Goal: Task Accomplishment & Management: Use online tool/utility

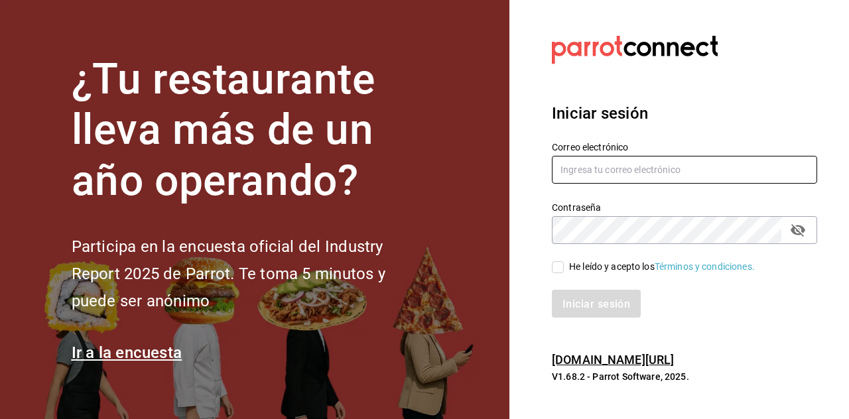
click at [620, 184] on input "text" at bounding box center [684, 170] width 265 height 28
type input "cofkiaurora@gmail.com"
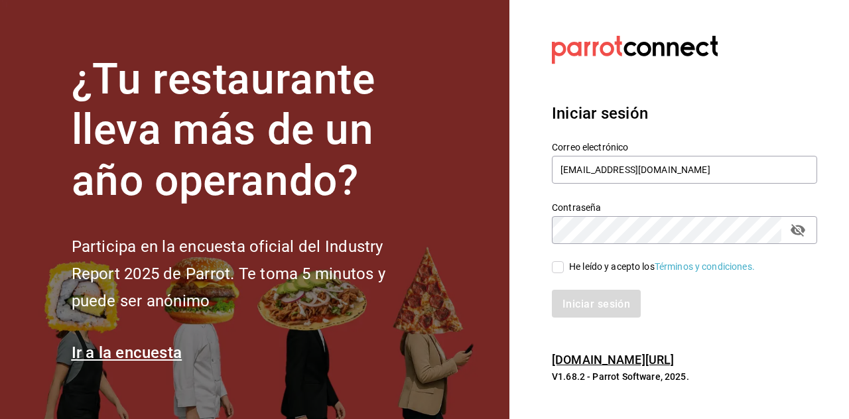
click at [561, 273] on input "He leído y acepto los Términos y condiciones." at bounding box center [558, 267] width 12 height 12
checkbox input "true"
click at [581, 310] on font "Iniciar sesión" at bounding box center [597, 304] width 68 height 13
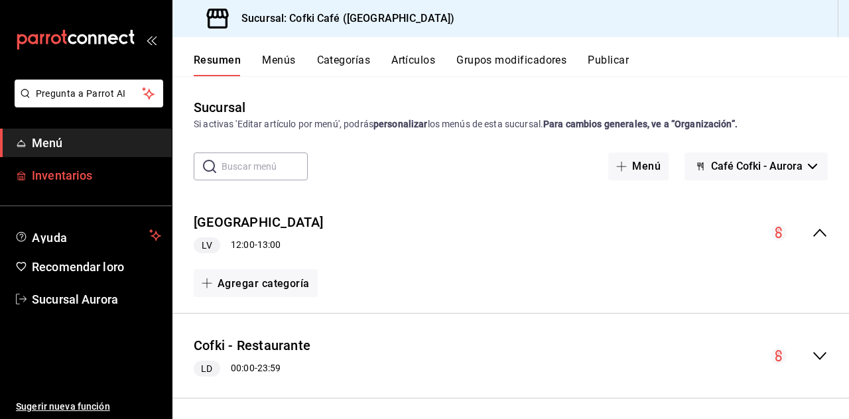
click at [69, 169] on font "Inventarios" at bounding box center [62, 175] width 60 height 14
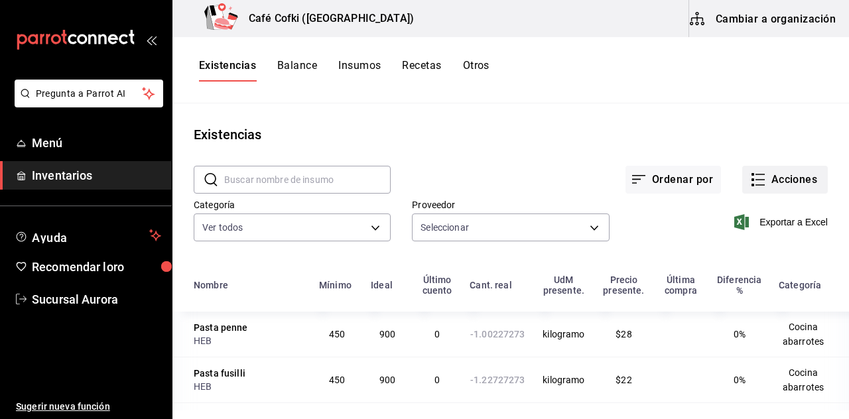
click at [765, 177] on icon "button" at bounding box center [758, 180] width 16 height 16
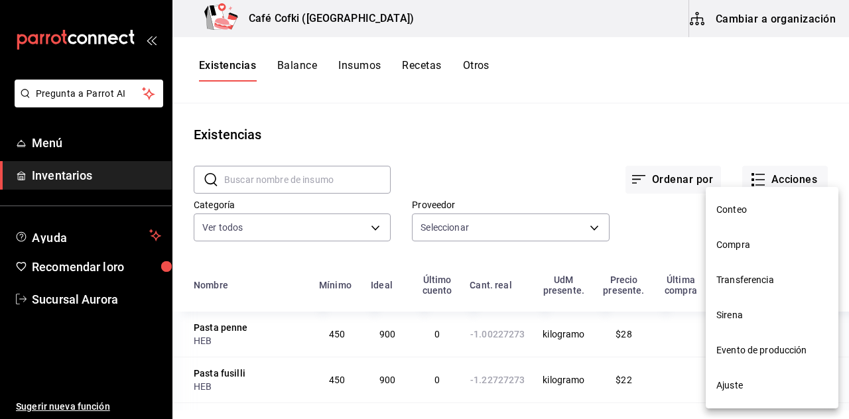
click at [750, 211] on span "Conteo" at bounding box center [771, 210] width 111 height 14
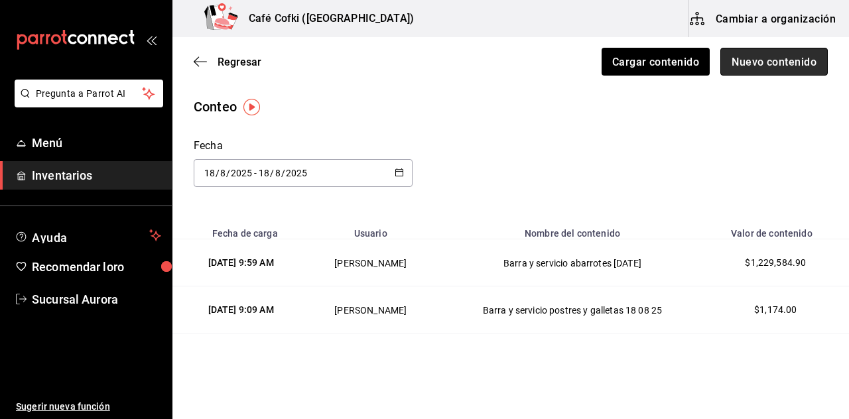
click at [775, 53] on button "Nuevo contenido" at bounding box center [773, 62] width 107 height 28
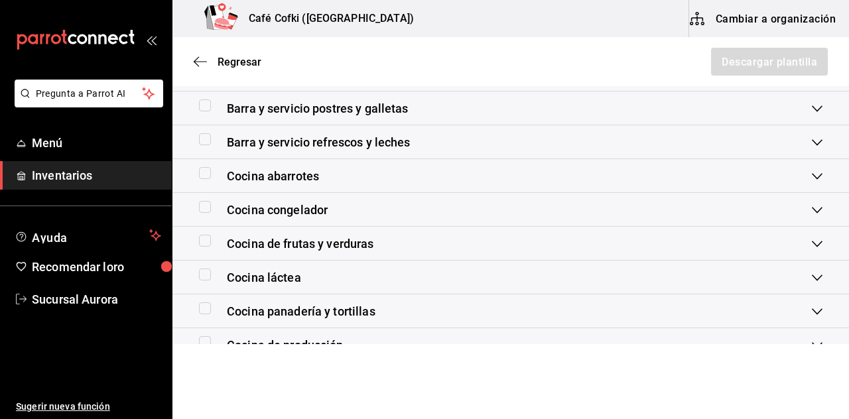
scroll to position [332, 0]
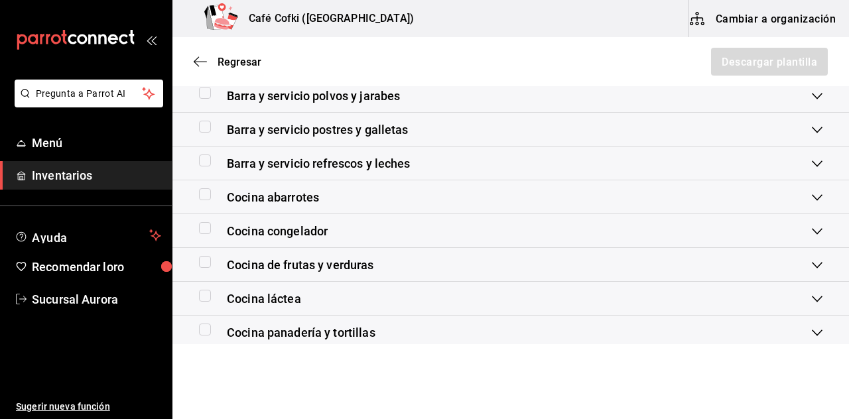
click at [208, 191] on input "checkbox" at bounding box center [205, 194] width 12 height 12
checkbox input "true"
click at [753, 60] on font "Descargar plantilla" at bounding box center [769, 61] width 96 height 13
click at [540, 90] on div "Barra y servicio polvos y jarabes" at bounding box center [505, 96] width 613 height 18
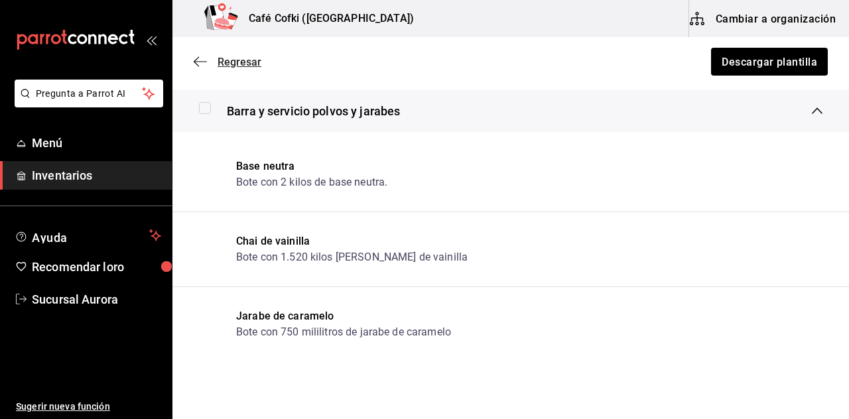
click at [239, 59] on font "Regresar" at bounding box center [240, 62] width 44 height 13
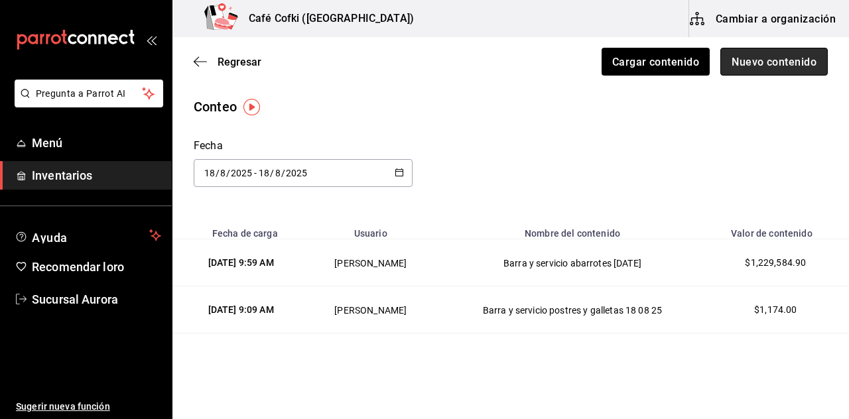
click at [762, 66] on font "Nuevo contenido" at bounding box center [774, 61] width 85 height 13
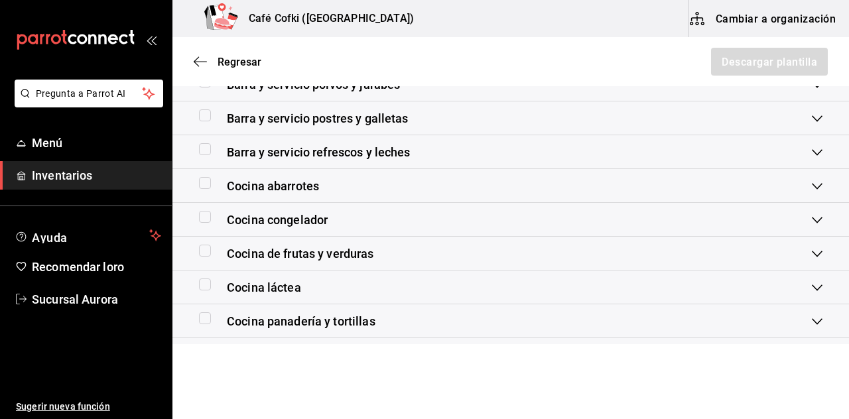
scroll to position [332, 0]
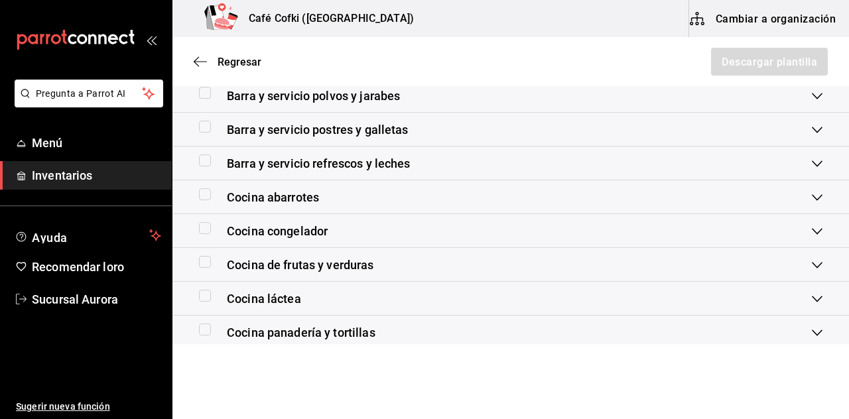
click at [200, 193] on input "checkbox" at bounding box center [205, 194] width 12 height 12
checkbox input "true"
click at [742, 75] on button "Descargar plantilla" at bounding box center [769, 62] width 118 height 28
click at [567, 312] on div "Cocina láctea" at bounding box center [510, 299] width 677 height 34
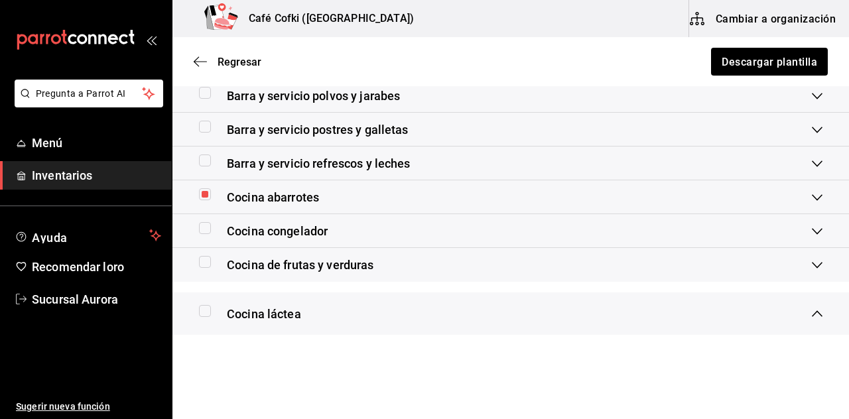
click at [513, 77] on div "Regresar Descargar plantilla" at bounding box center [510, 61] width 677 height 49
click at [235, 62] on font "Regresar" at bounding box center [240, 62] width 44 height 13
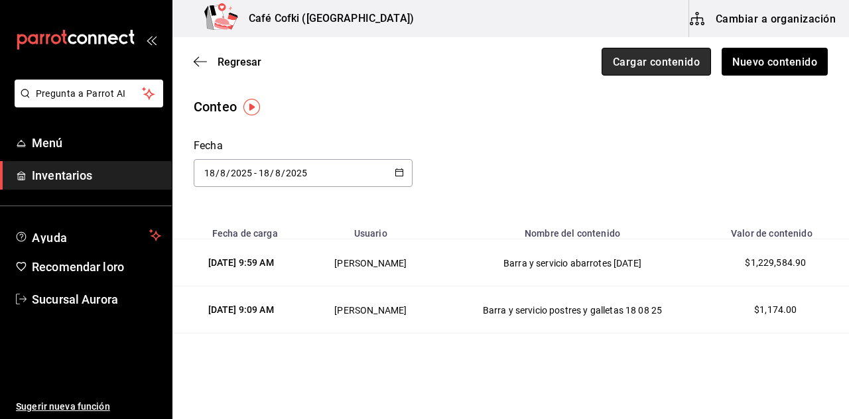
click at [647, 52] on button "Cargar contenido" at bounding box center [656, 62] width 109 height 28
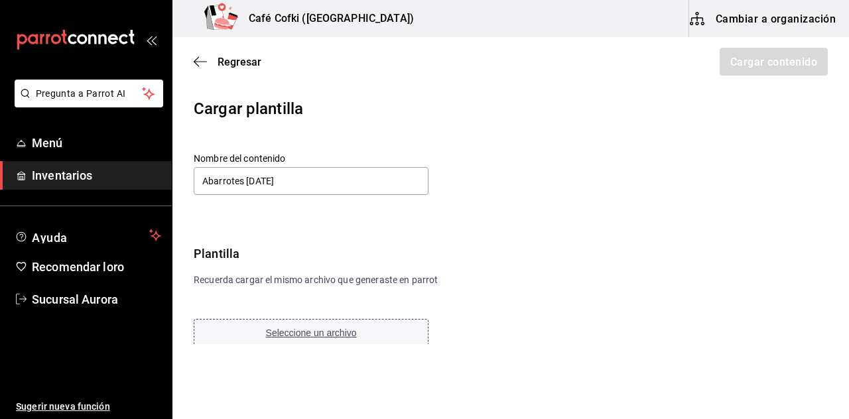
type input "Abarrotes [DATE]"
click at [343, 337] on font "Seleccione un archivo" at bounding box center [311, 333] width 91 height 11
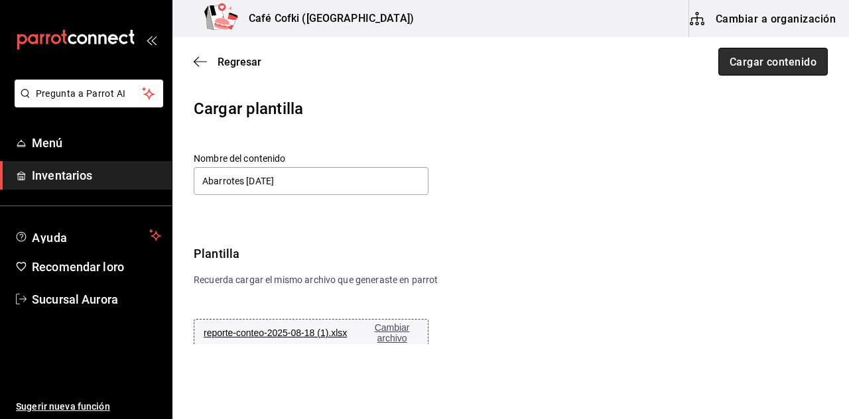
click at [734, 63] on font "Cargar contenido" at bounding box center [773, 61] width 87 height 13
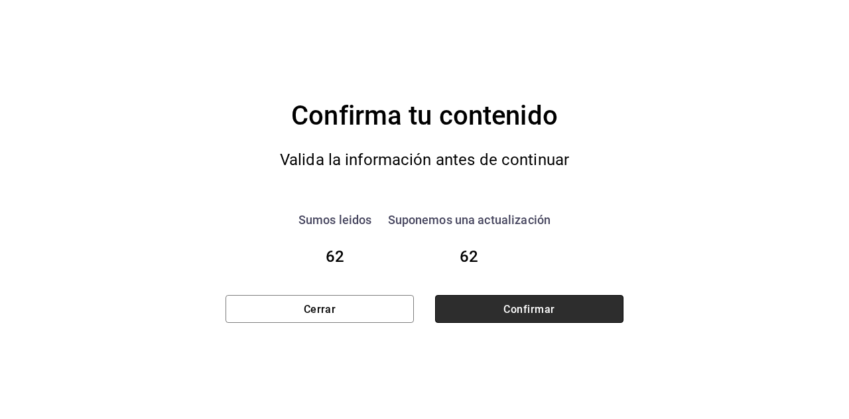
click at [555, 318] on button "Confirmar" at bounding box center [529, 309] width 188 height 28
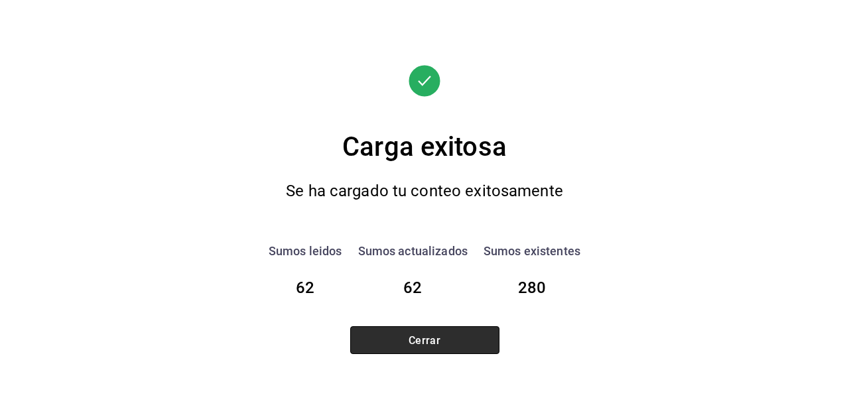
click at [447, 334] on button "Cerrar" at bounding box center [424, 340] width 149 height 28
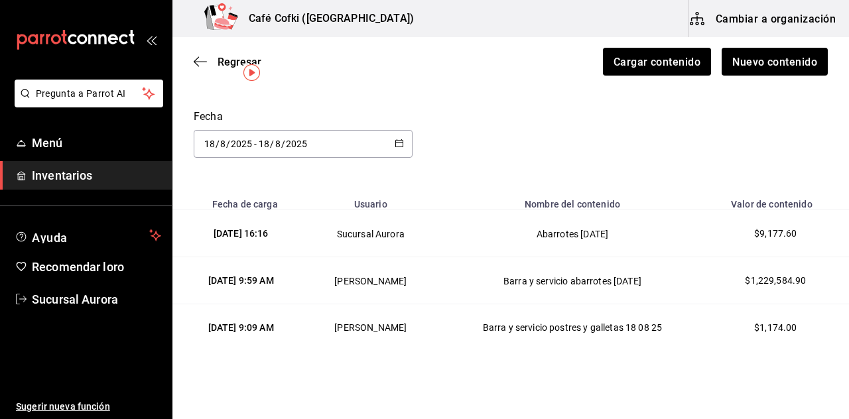
scroll to position [34, 0]
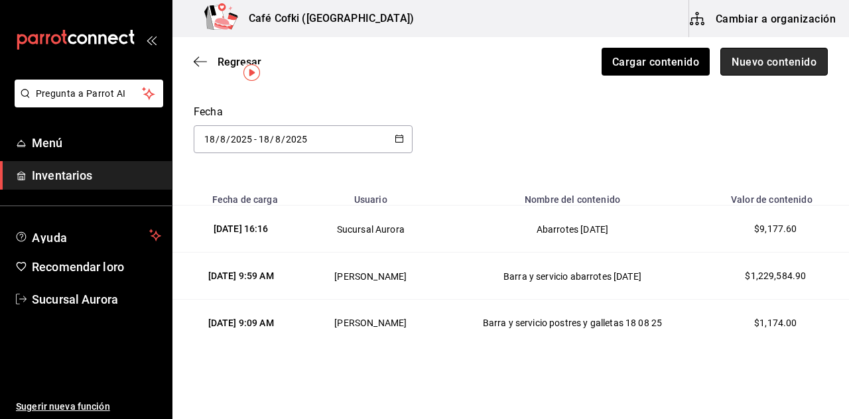
click at [738, 59] on font "Nuevo contenido" at bounding box center [774, 61] width 85 height 13
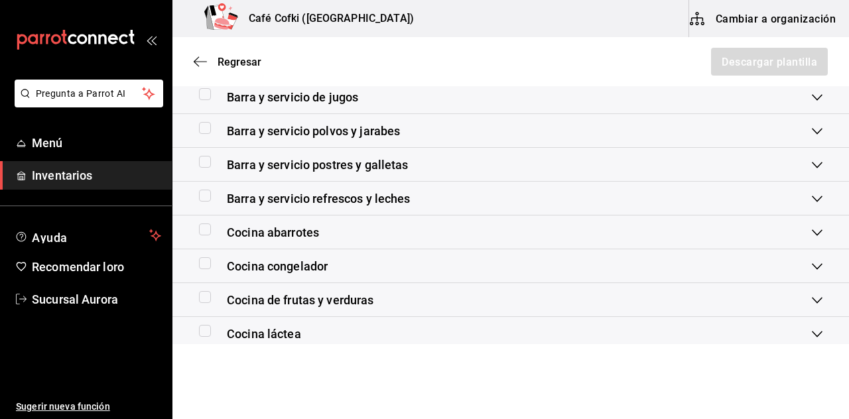
scroll to position [297, 0]
click at [206, 263] on input "checkbox" at bounding box center [205, 263] width 12 height 12
checkbox input "true"
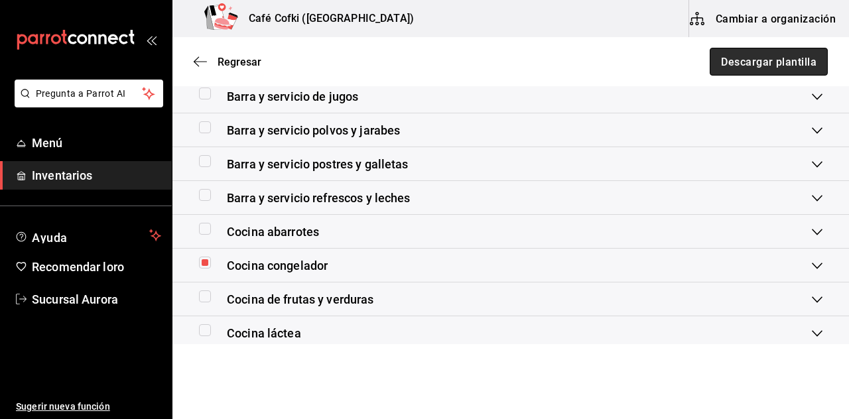
click at [728, 67] on font "Descargar plantilla" at bounding box center [769, 61] width 96 height 13
click at [507, 306] on div "Cocina de frutas y verduras" at bounding box center [505, 300] width 613 height 18
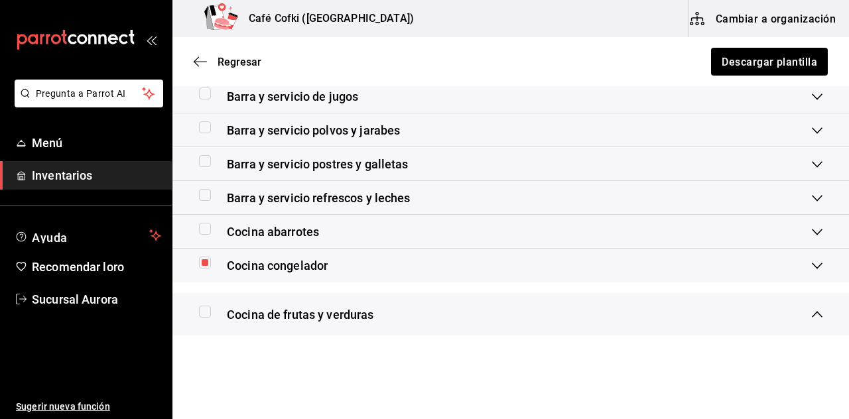
click at [518, 93] on div "Barra y servicio de jugos" at bounding box center [505, 97] width 613 height 18
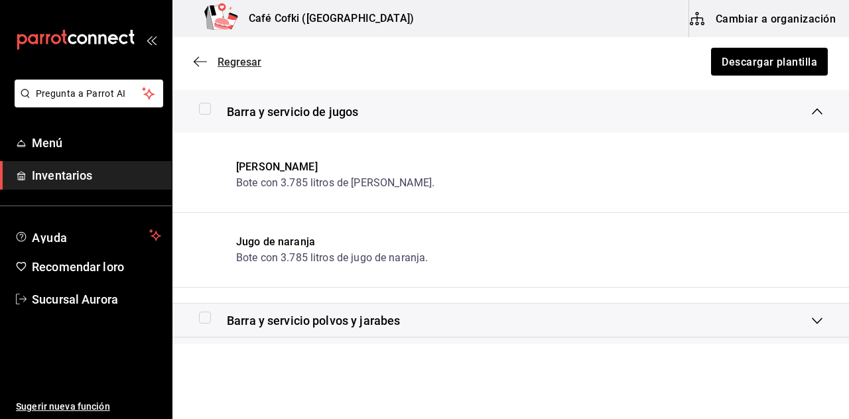
click at [214, 62] on span "Regresar" at bounding box center [228, 62] width 68 height 13
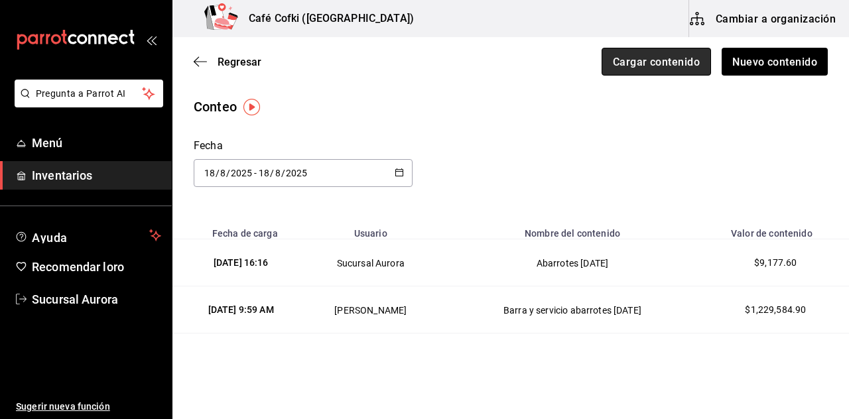
click at [622, 64] on font "Cargar contenido" at bounding box center [656, 61] width 87 height 13
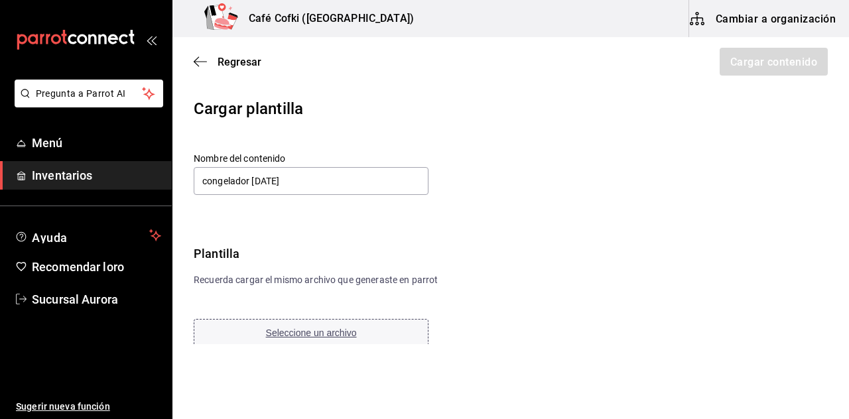
type input "congelador [DATE]"
click at [301, 336] on font "Seleccione un archivo" at bounding box center [311, 333] width 91 height 11
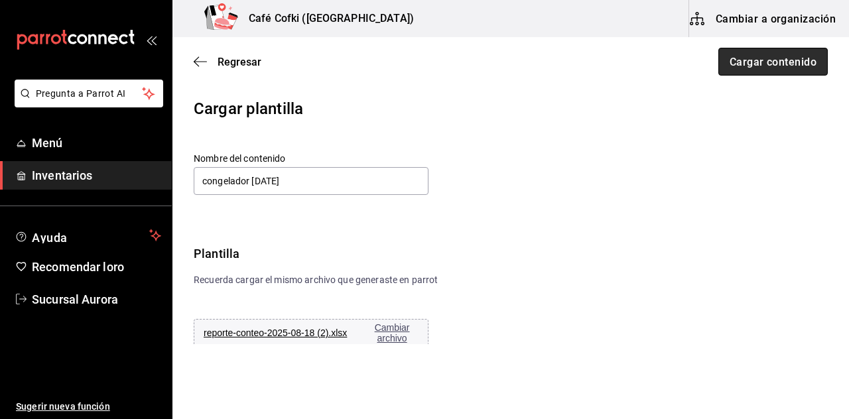
click at [748, 66] on font "Cargar contenido" at bounding box center [773, 61] width 87 height 13
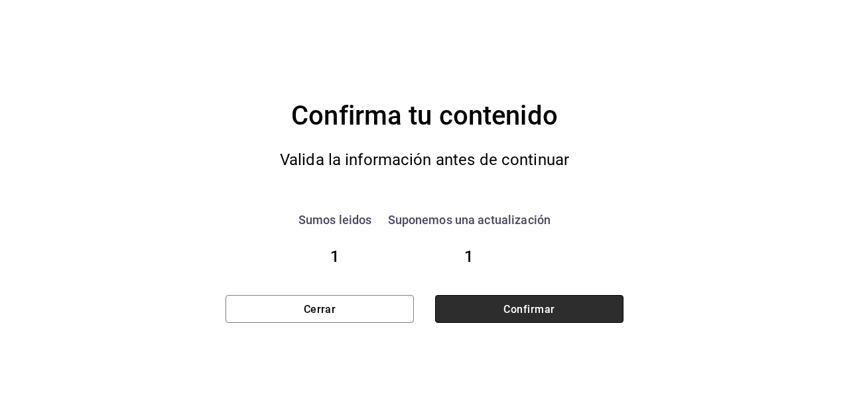
click at [519, 316] on button "Confirmar" at bounding box center [529, 309] width 188 height 28
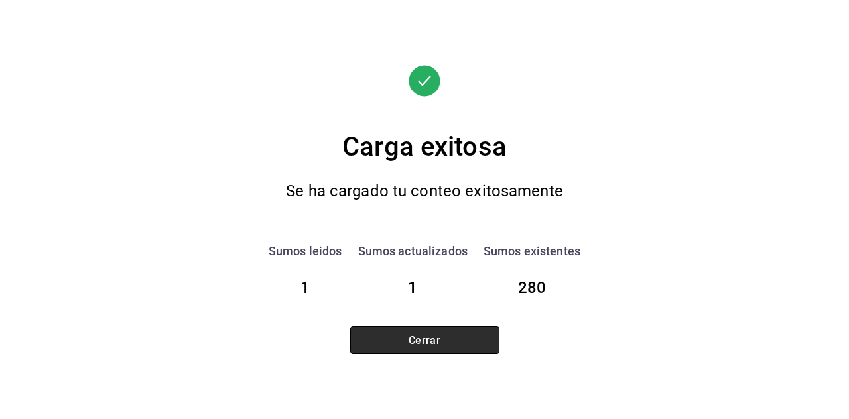
click at [485, 340] on button "Cerrar" at bounding box center [424, 340] width 149 height 28
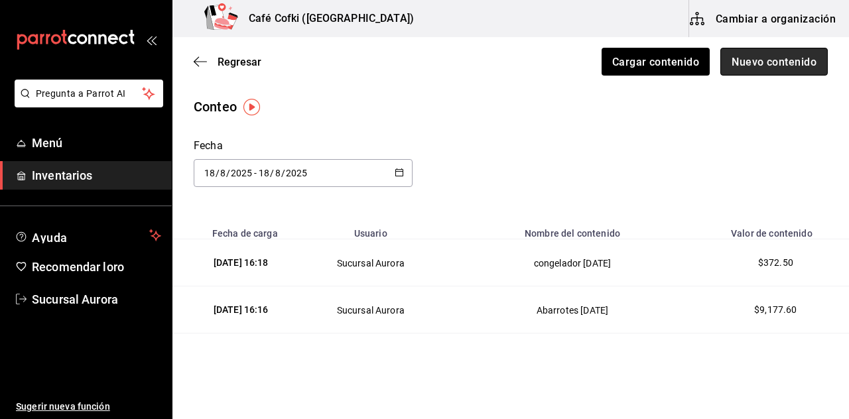
click at [756, 56] on font "Nuevo contenido" at bounding box center [774, 61] width 85 height 13
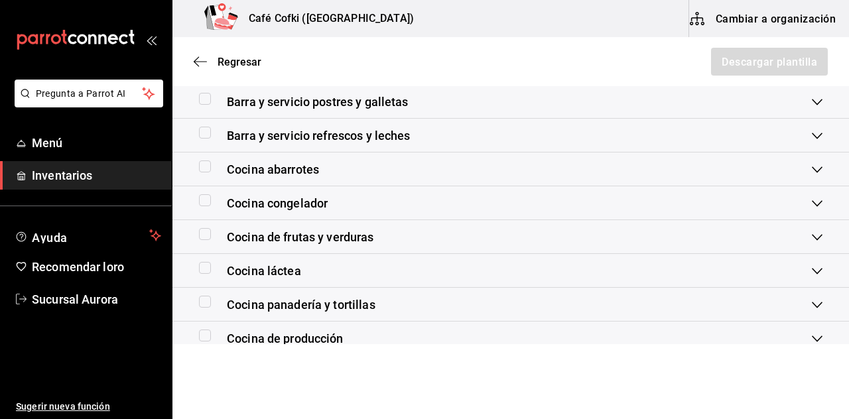
scroll to position [340, 0]
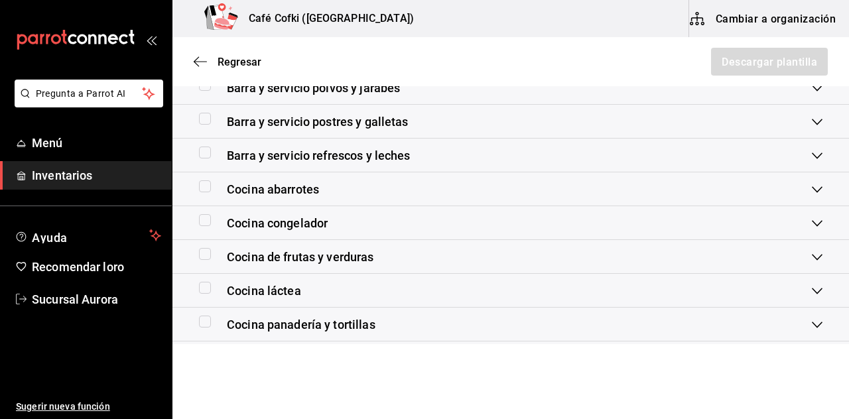
click at [203, 254] on input "checkbox" at bounding box center [205, 254] width 12 height 12
checkbox input "true"
click at [227, 56] on font "Regresar" at bounding box center [240, 62] width 44 height 13
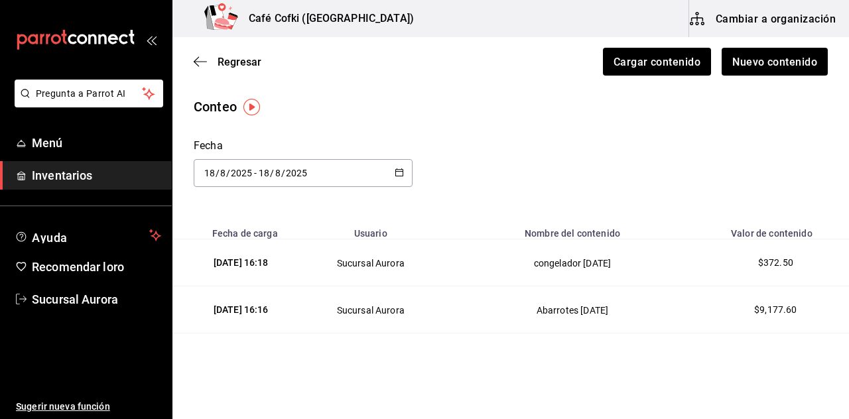
click at [405, 199] on div "Conteo Fecha [DATE] [DATE] - [DATE] [DATE] Fecha de carga Usuario Nombre del co…" at bounding box center [510, 285] width 677 height 377
click at [400, 168] on icon "button" at bounding box center [399, 172] width 9 height 9
click at [231, 247] on li "Ayer" at bounding box center [256, 245] width 125 height 30
type input "[DATE]"
type input "17"
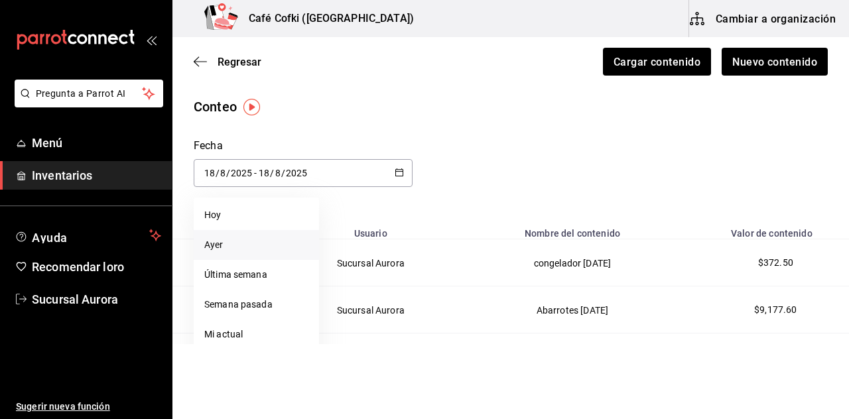
type input "[DATE]"
type input "17"
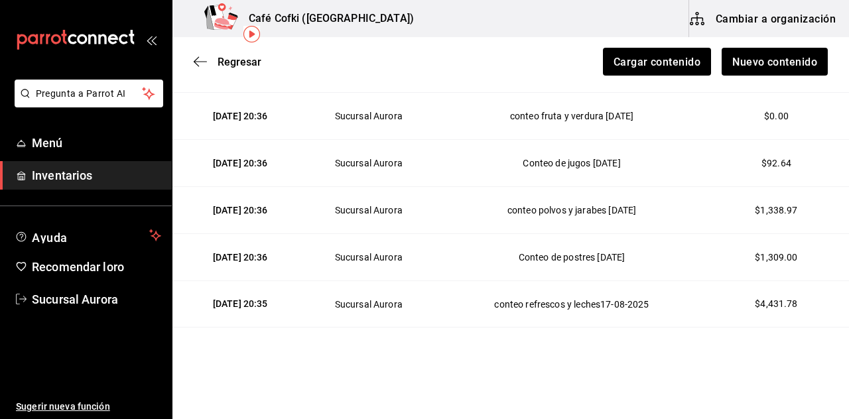
scroll to position [40, 0]
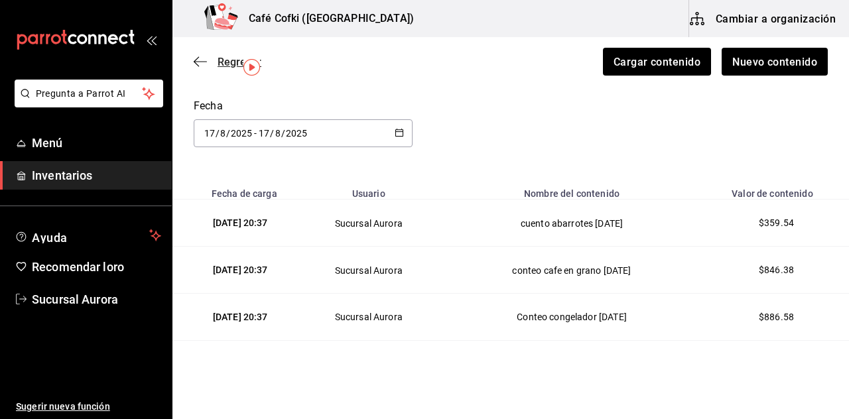
click at [218, 57] on font "Regresar" at bounding box center [240, 62] width 44 height 13
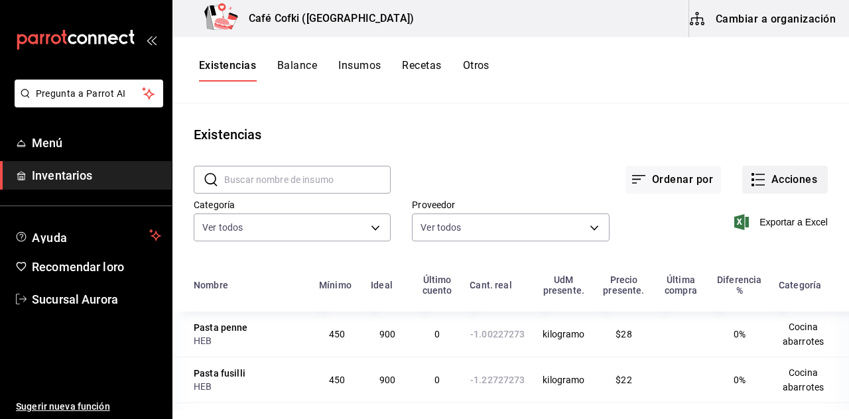
click at [782, 186] on button "Acciones" at bounding box center [785, 180] width 86 height 28
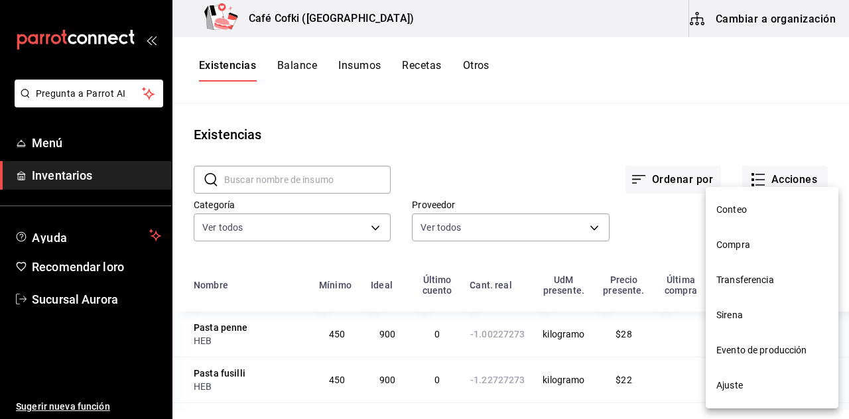
click at [756, 208] on span "Conteo" at bounding box center [771, 210] width 111 height 14
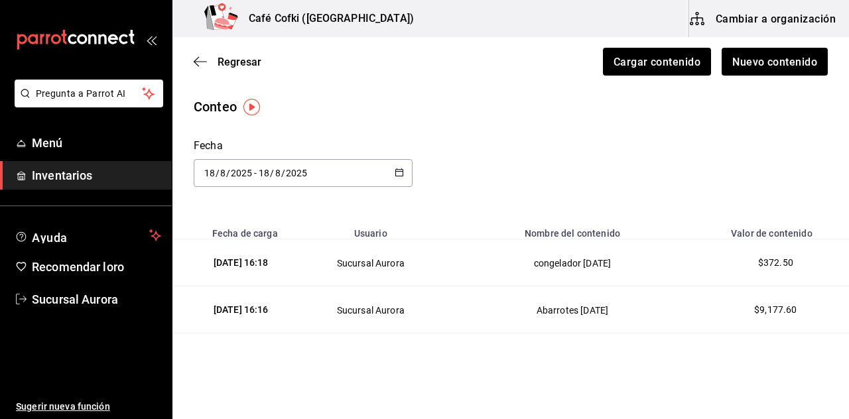
click at [759, 80] on div "Regresar Cargar contenido Nuevo contenido" at bounding box center [510, 61] width 677 height 49
click at [756, 68] on font "Nuevo contenido" at bounding box center [774, 61] width 85 height 13
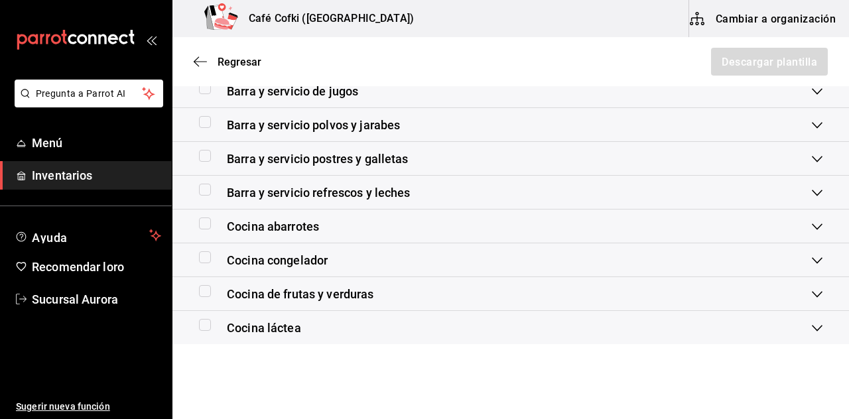
scroll to position [322, 0]
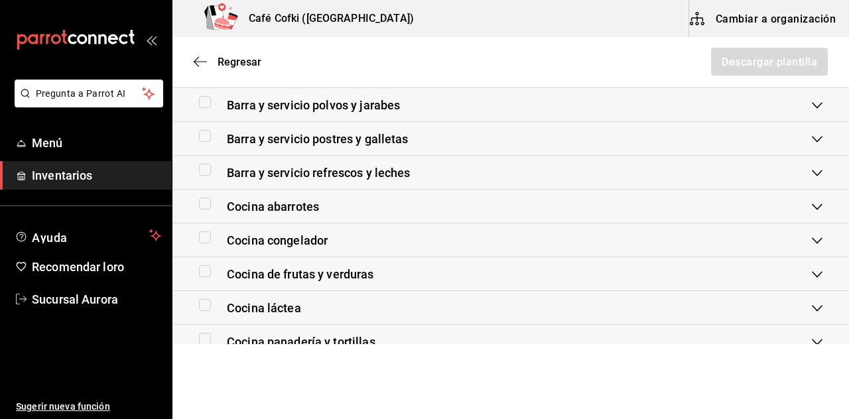
click at [209, 273] on input "checkbox" at bounding box center [205, 271] width 12 height 12
checkbox input "true"
click at [740, 60] on font "Descargar plantilla" at bounding box center [769, 61] width 96 height 13
click at [539, 314] on div "Cocina láctea" at bounding box center [505, 308] width 613 height 18
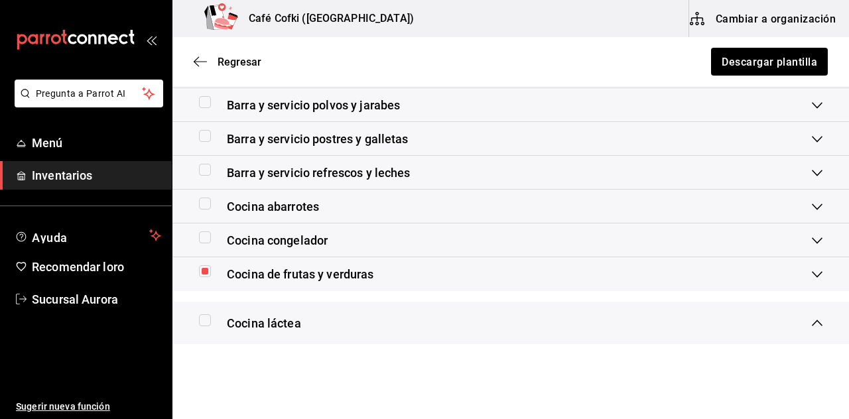
click at [525, 98] on div "Barra y servicio polvos y jarabes" at bounding box center [505, 105] width 613 height 18
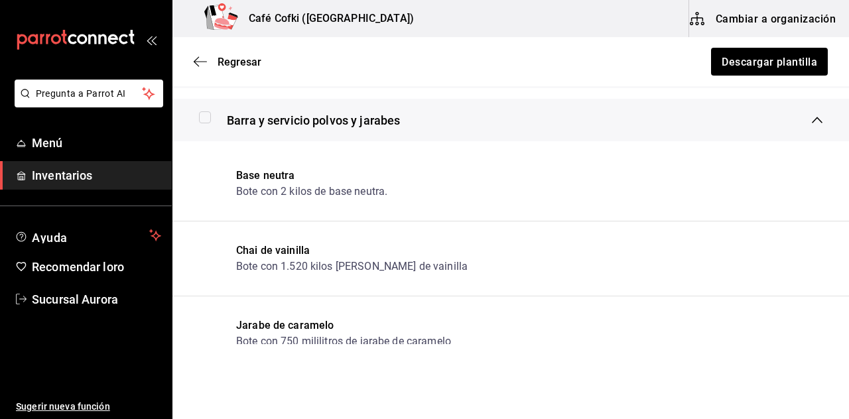
click at [251, 52] on div "Regresar Descargar plantilla" at bounding box center [510, 61] width 677 height 49
click at [244, 61] on font "Regresar" at bounding box center [240, 62] width 44 height 13
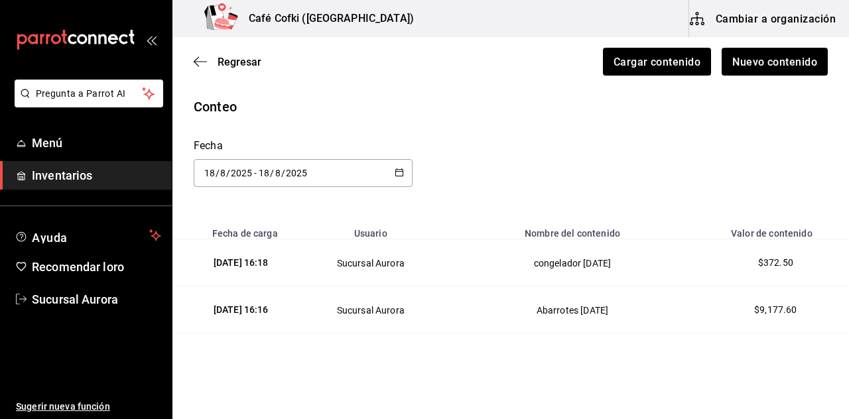
scroll to position [80, 0]
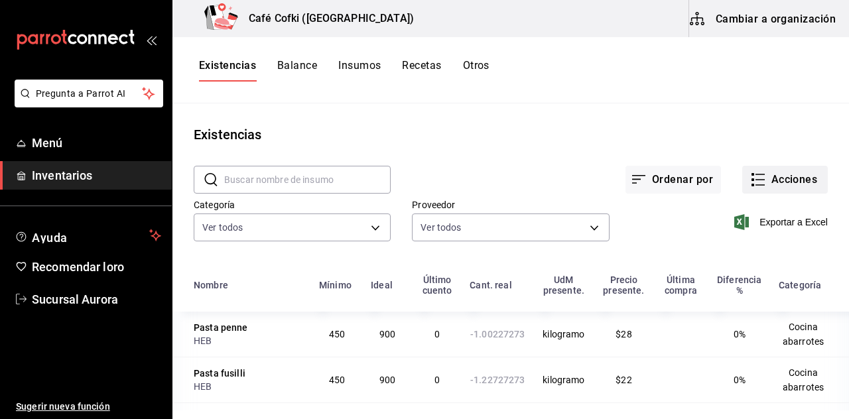
click at [780, 188] on button "Acciones" at bounding box center [785, 180] width 86 height 28
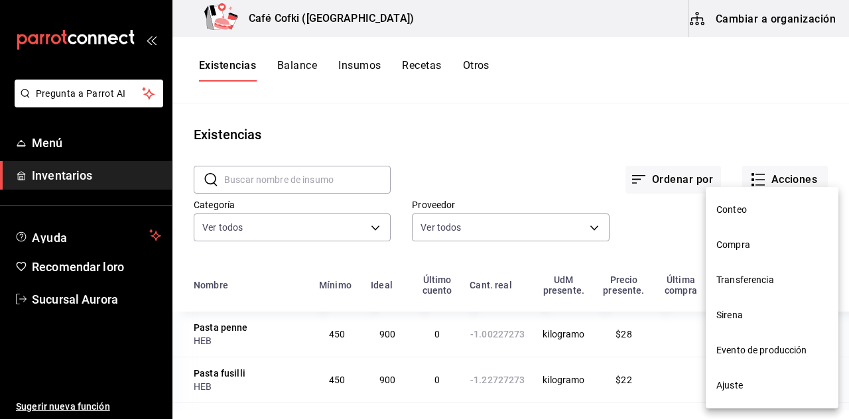
click at [741, 203] on span "Conteo" at bounding box center [771, 210] width 111 height 14
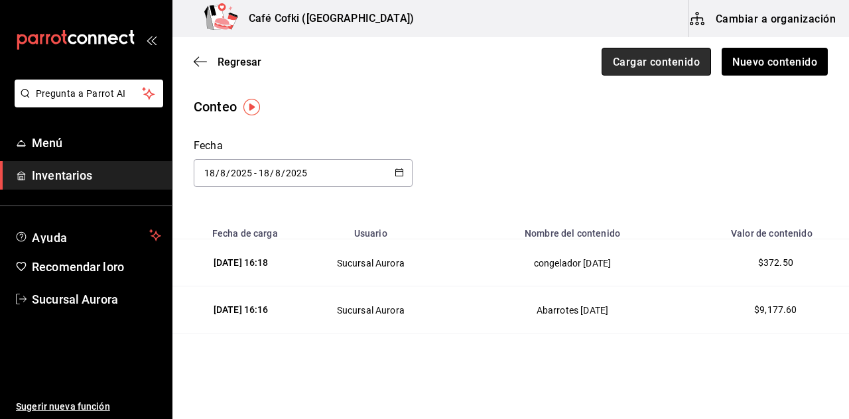
click at [673, 64] on font "Cargar contenido" at bounding box center [656, 61] width 87 height 13
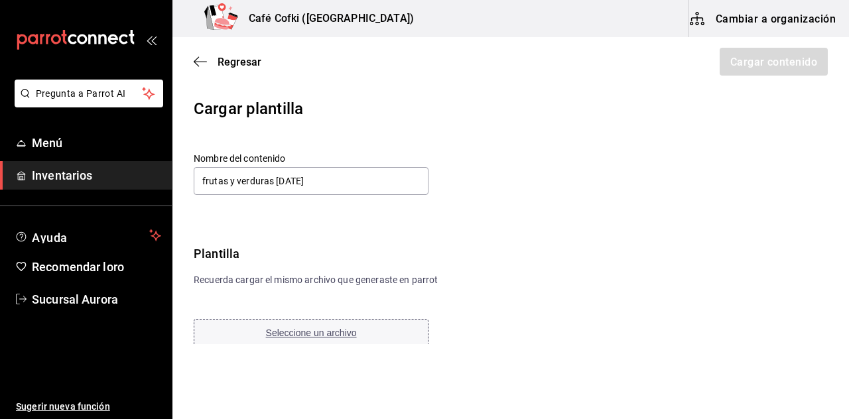
type input "frutas y verduras [DATE]"
click at [332, 332] on font "Seleccione un archivo" at bounding box center [311, 333] width 91 height 11
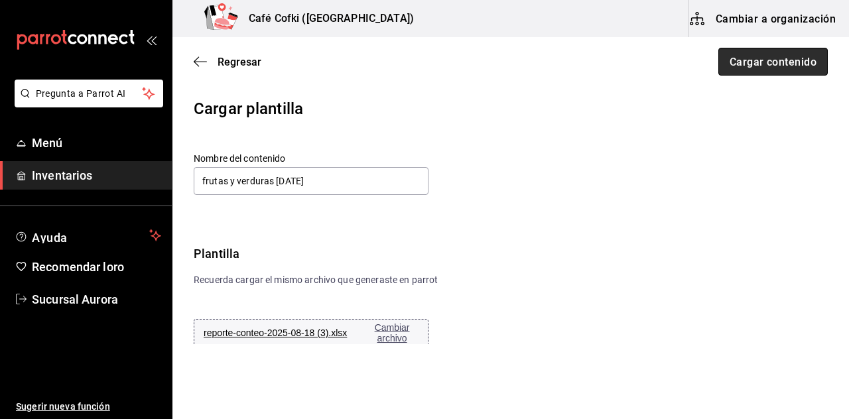
click at [746, 72] on button "Cargar contenido" at bounding box center [772, 62] width 109 height 28
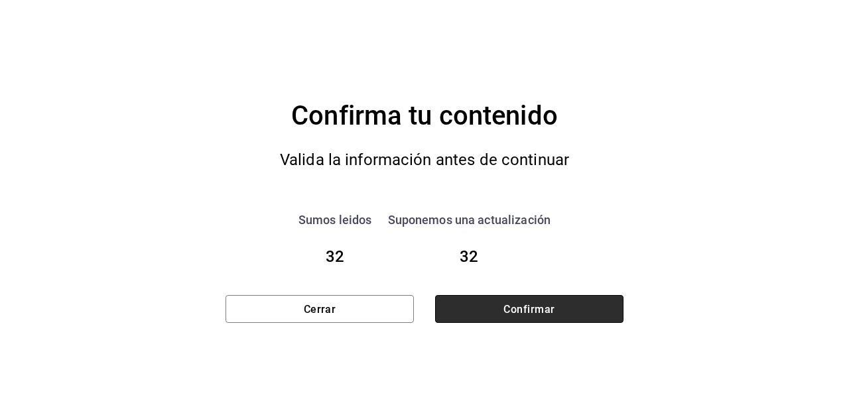
click at [552, 308] on font "Confirmar" at bounding box center [528, 308] width 51 height 13
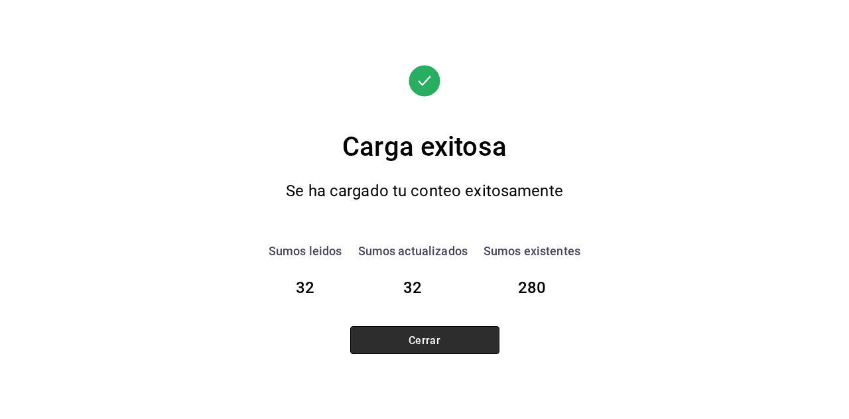
click at [449, 350] on button "Cerrar" at bounding box center [424, 340] width 149 height 28
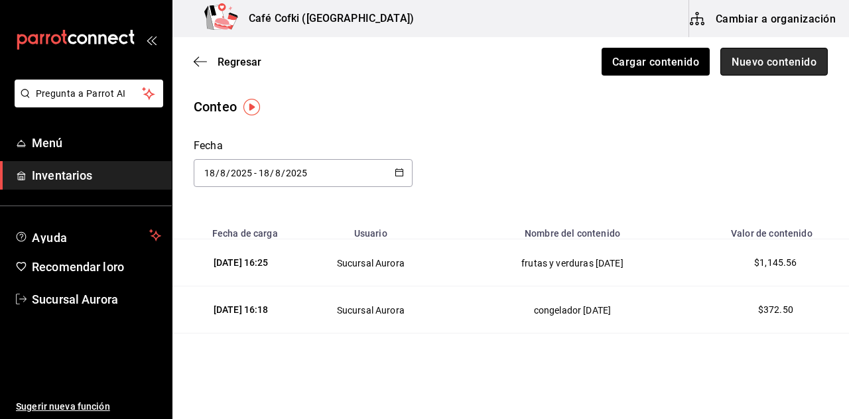
click at [791, 61] on font "Nuevo contenido" at bounding box center [774, 61] width 85 height 13
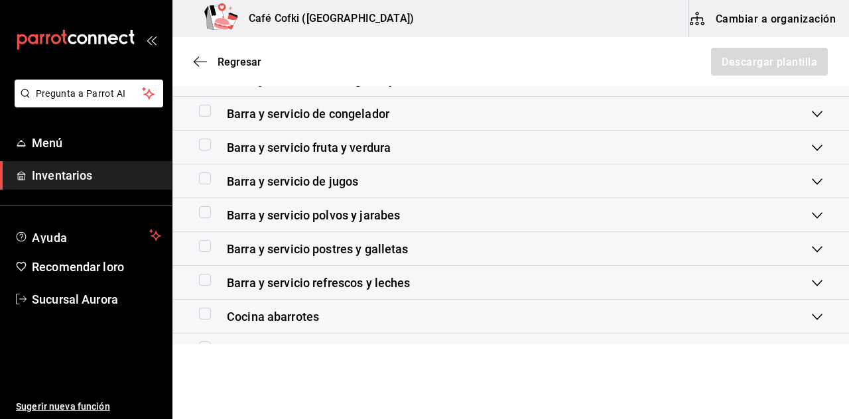
scroll to position [255, 0]
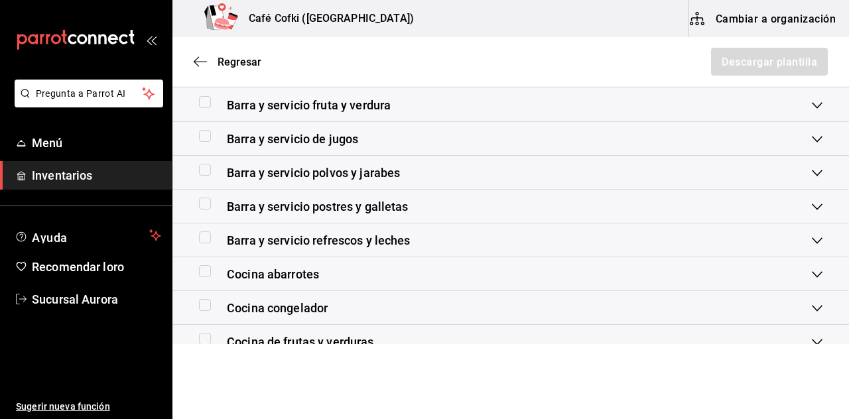
click at [203, 373] on input "checkbox" at bounding box center [205, 373] width 12 height 12
checkbox input "true"
click at [717, 66] on button "Descargar plantilla" at bounding box center [769, 62] width 118 height 28
click at [532, 327] on div "Cocina de frutas y verduras" at bounding box center [510, 342] width 677 height 34
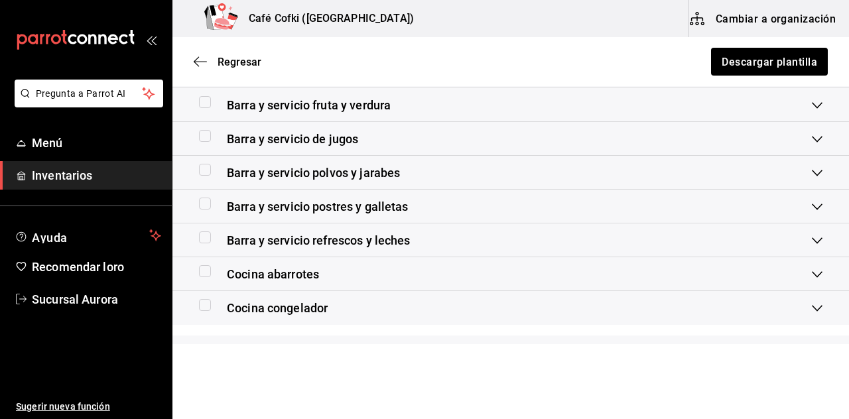
click at [540, 308] on div "Cocina congelador" at bounding box center [505, 308] width 613 height 18
click at [515, 96] on div "Barra y servicio fruta y verdura" at bounding box center [505, 105] width 613 height 18
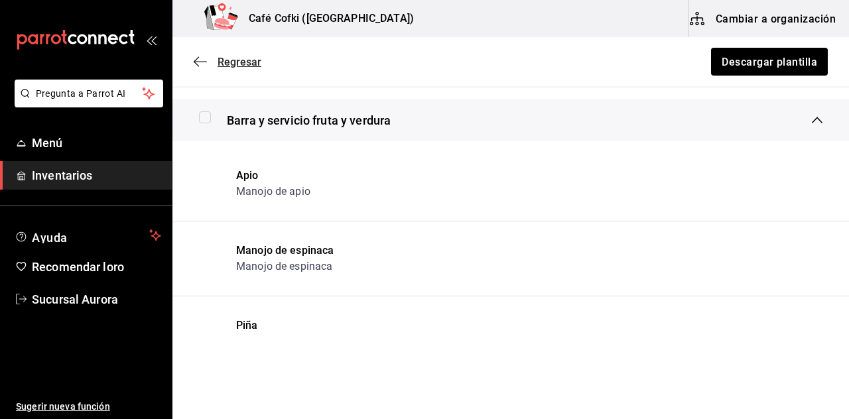
click at [239, 62] on font "Regresar" at bounding box center [240, 62] width 44 height 13
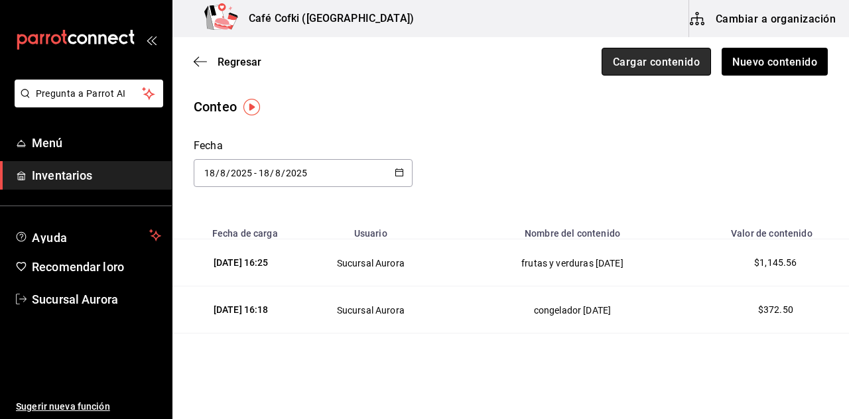
click at [637, 68] on font "Cargar contenido" at bounding box center [656, 61] width 87 height 13
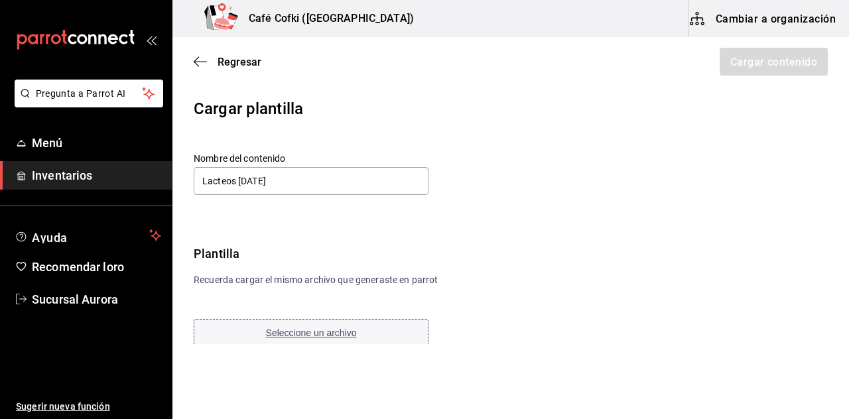
type input "Lacteos [DATE]"
click at [346, 333] on font "Seleccione un archivo" at bounding box center [311, 333] width 91 height 11
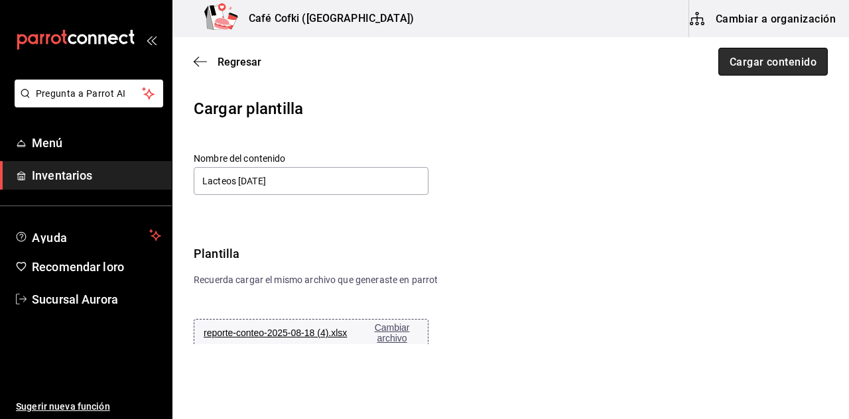
click at [755, 62] on font "Cargar contenido" at bounding box center [773, 61] width 87 height 13
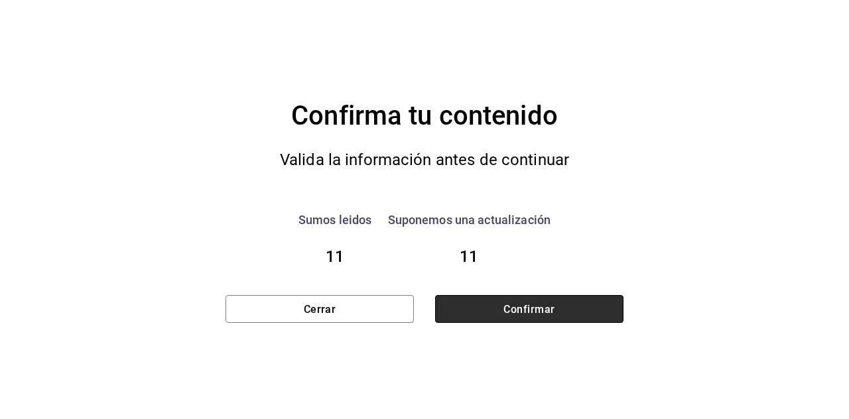
click at [584, 302] on button "Confirmar" at bounding box center [529, 309] width 188 height 28
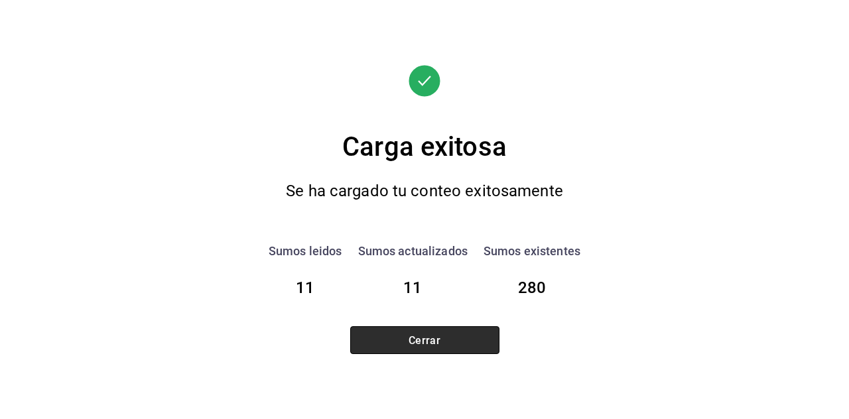
click at [476, 337] on button "Cerrar" at bounding box center [424, 340] width 149 height 28
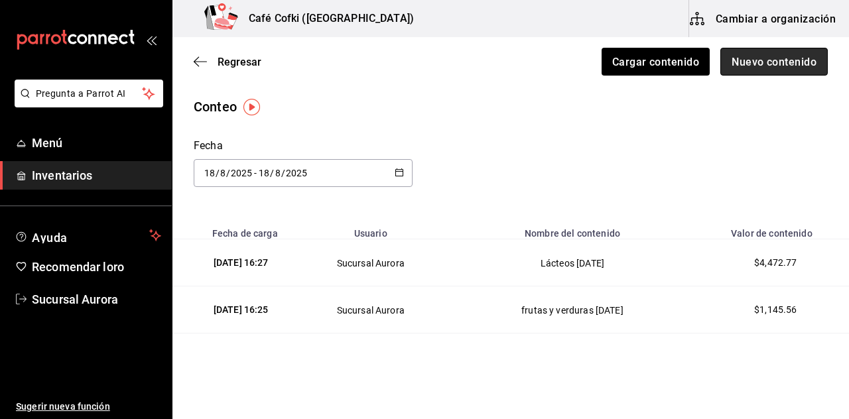
click at [771, 70] on button "Nuevo contenido" at bounding box center [773, 62] width 107 height 28
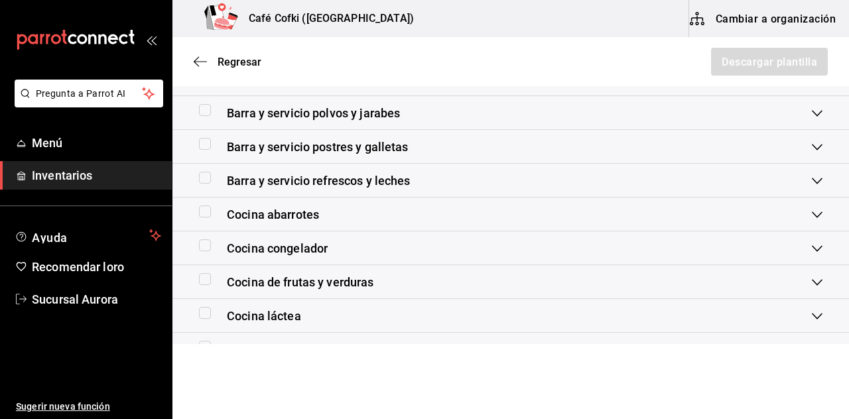
scroll to position [340, 0]
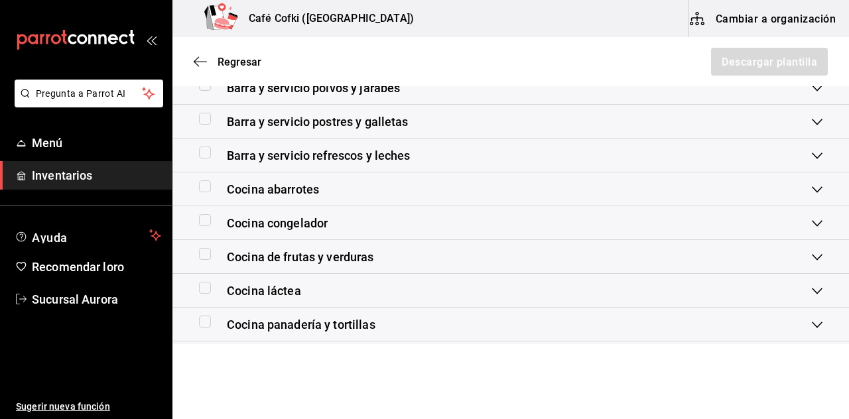
click at [205, 324] on input "checkbox" at bounding box center [205, 322] width 12 height 12
checkbox input "true"
click at [793, 62] on font "Descargar plantilla" at bounding box center [769, 61] width 96 height 13
click at [568, 309] on div "Cocina panadería y tortillas" at bounding box center [510, 325] width 677 height 34
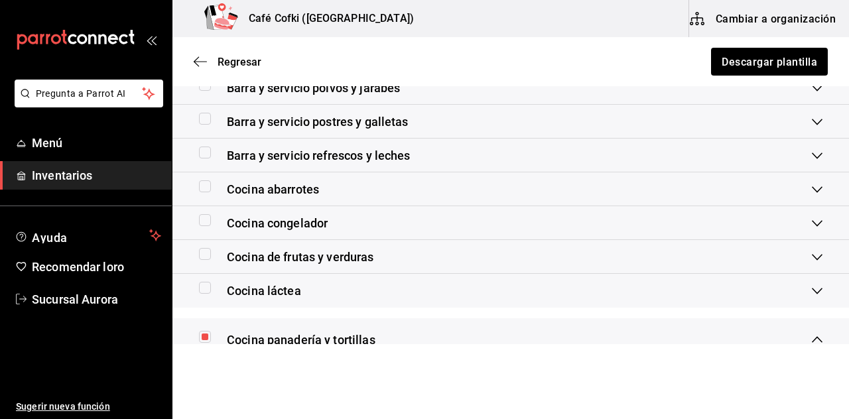
click at [512, 98] on div "Barra y servicio polvos y jarabes" at bounding box center [510, 88] width 677 height 34
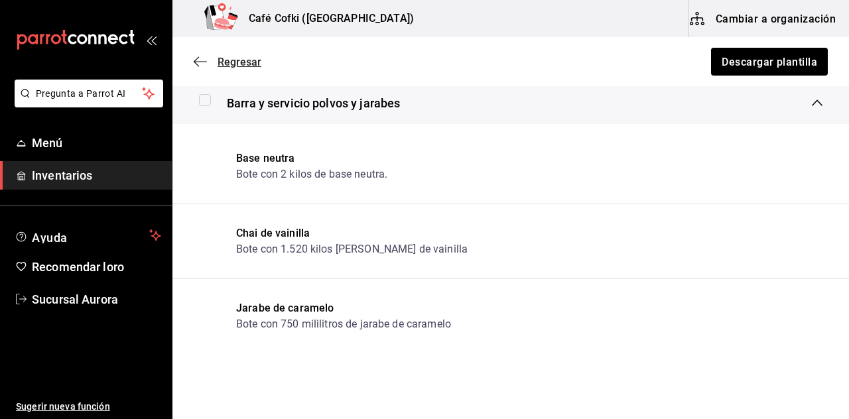
click at [232, 58] on font "Regresar" at bounding box center [240, 62] width 44 height 13
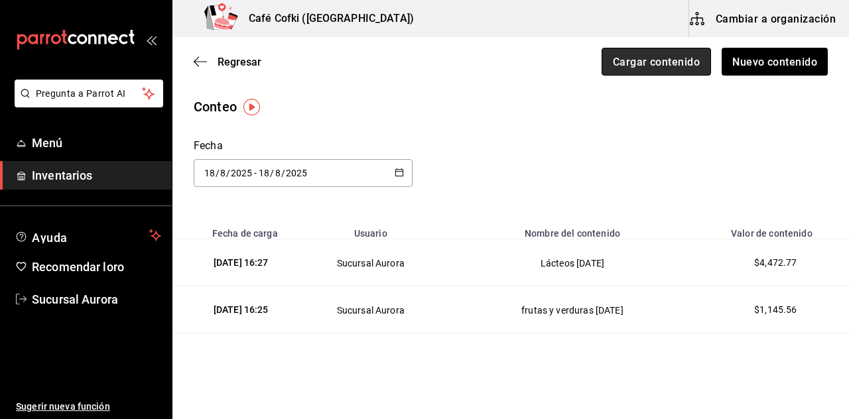
click at [651, 73] on button "Cargar contenido" at bounding box center [656, 62] width 109 height 28
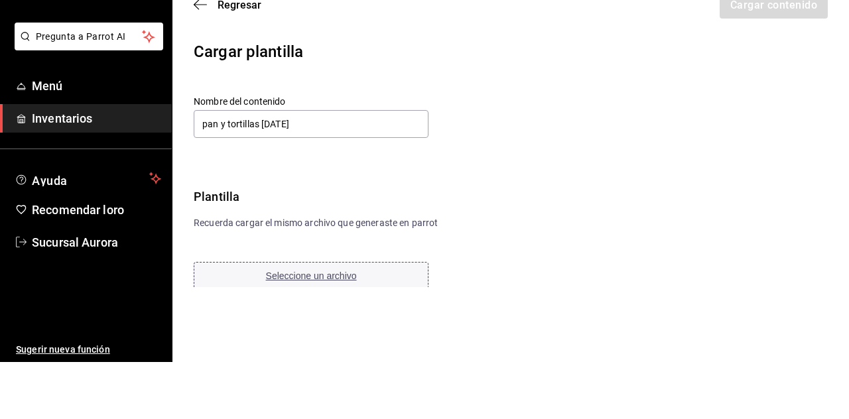
type input "pan y tortillas [DATE]"
click at [286, 301] on div "Nombre del contenido pan y tortillas [DATE] Plantilla Recuerda cargar el mismo …" at bounding box center [335, 251] width 282 height 196
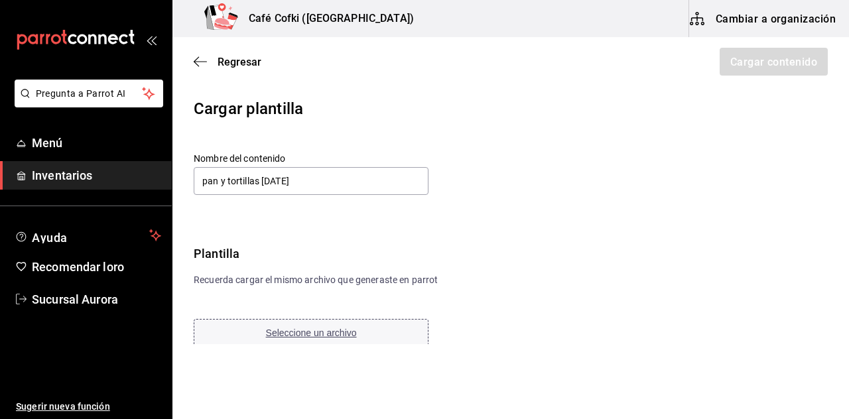
click at [344, 332] on font "Seleccione un archivo" at bounding box center [311, 333] width 91 height 11
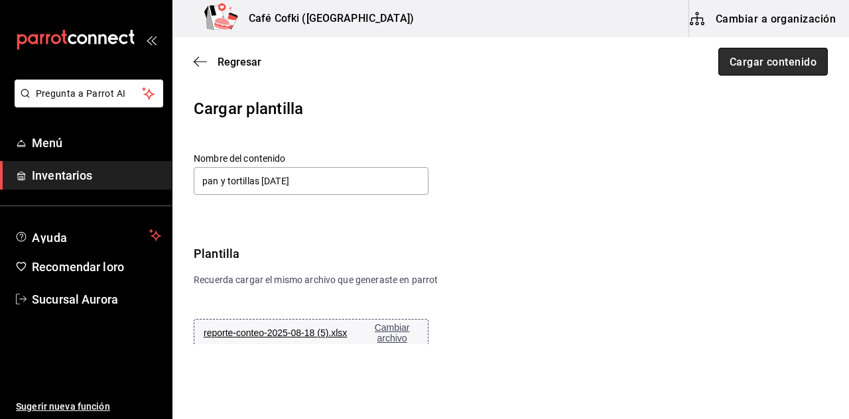
click at [816, 70] on button "Cargar contenido" at bounding box center [772, 62] width 109 height 28
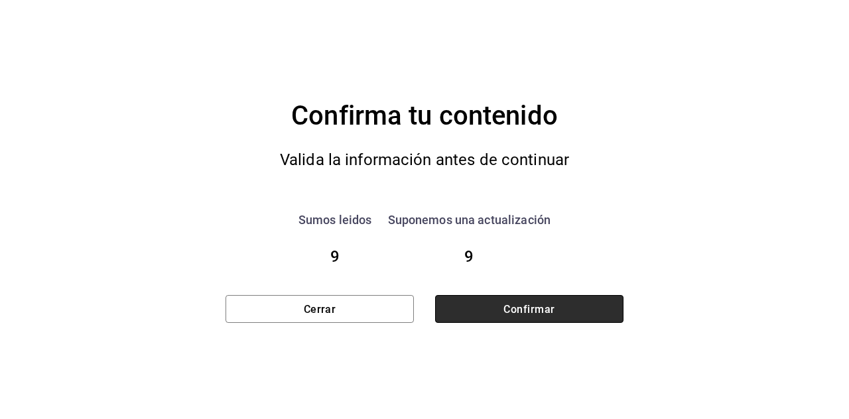
click at [469, 316] on button "Confirmar" at bounding box center [529, 309] width 188 height 28
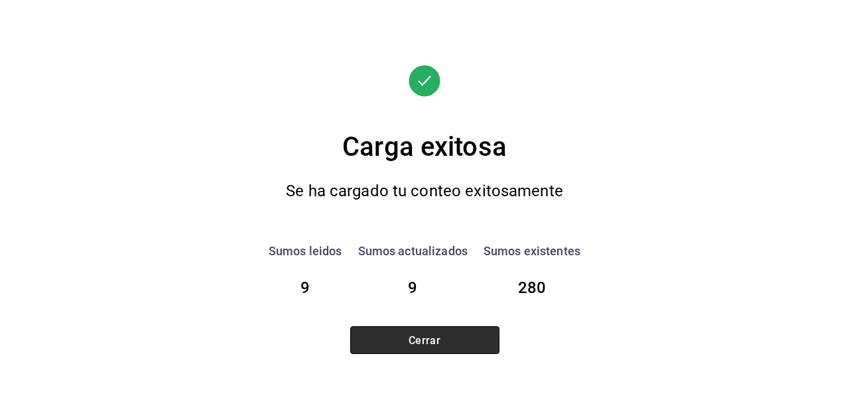
click at [460, 348] on button "Cerrar" at bounding box center [424, 340] width 149 height 28
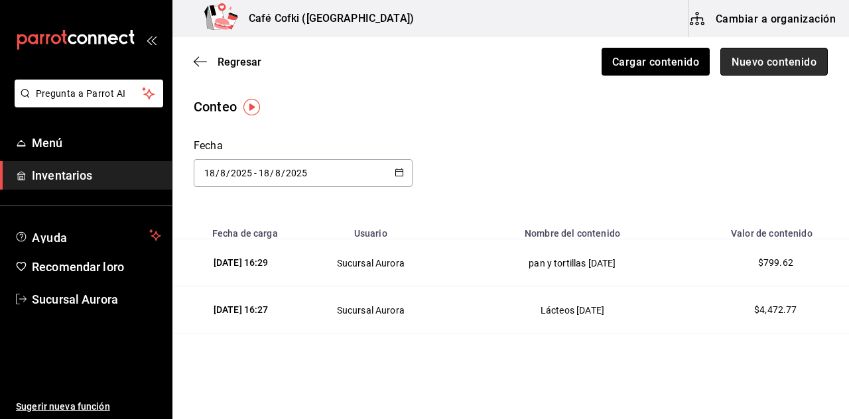
click at [746, 74] on button "Nuevo contenido" at bounding box center [773, 62] width 107 height 28
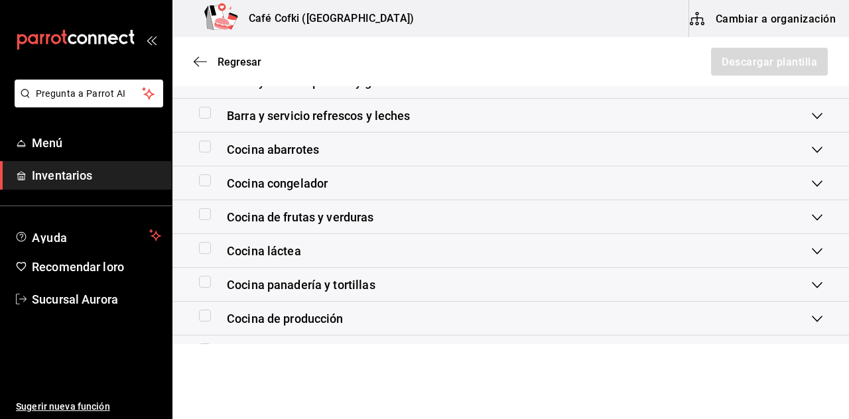
scroll to position [382, 0]
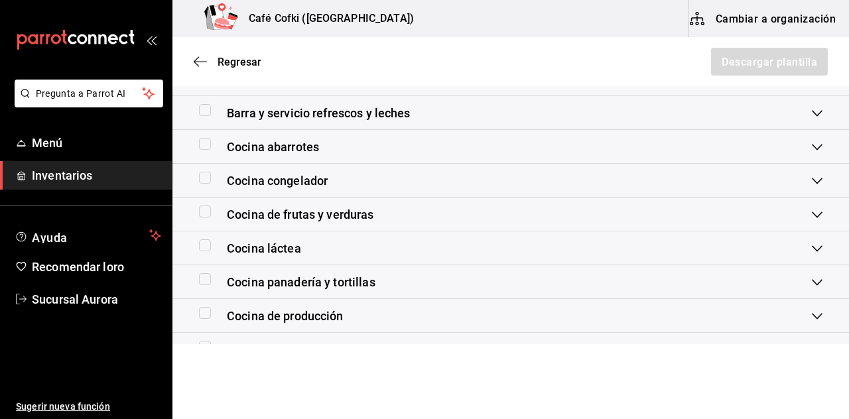
click at [191, 309] on div "Cocina de producción" at bounding box center [510, 316] width 677 height 34
click at [182, 318] on div "Cocina de producción" at bounding box center [510, 331] width 677 height 42
click at [204, 314] on input "checkbox" at bounding box center [205, 313] width 12 height 12
checkbox input "true"
click at [730, 58] on font "Descargar plantilla" at bounding box center [769, 61] width 96 height 13
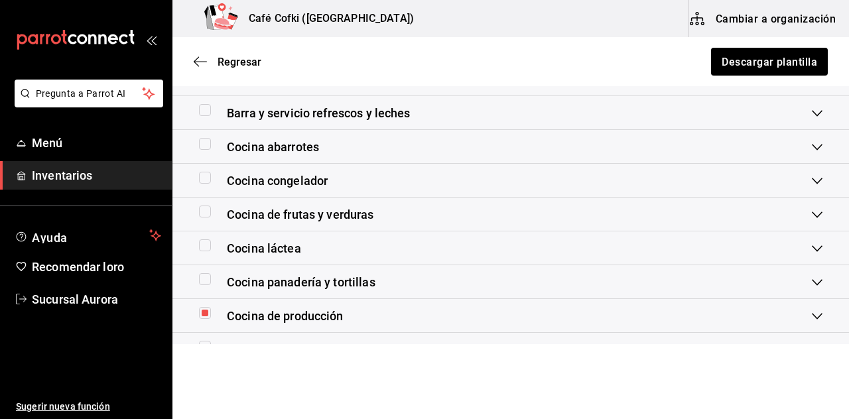
click at [596, 318] on div "Cocina de producción" at bounding box center [505, 316] width 613 height 18
click at [505, 88] on div "Barra y servicio postres y galletas" at bounding box center [505, 79] width 613 height 18
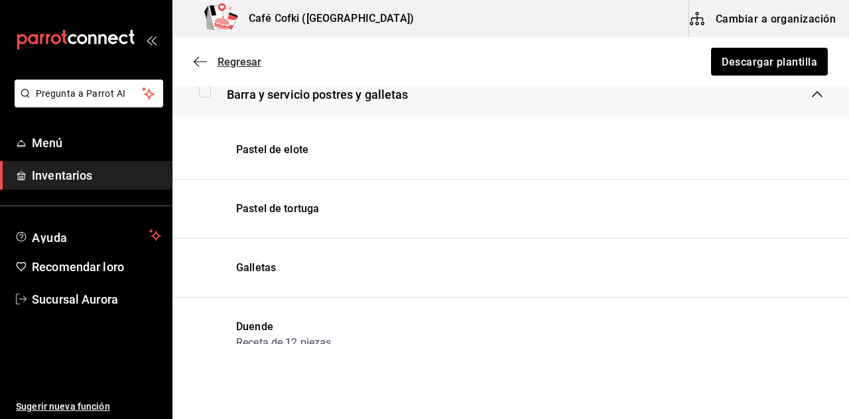
click at [236, 62] on font "Regresar" at bounding box center [240, 62] width 44 height 13
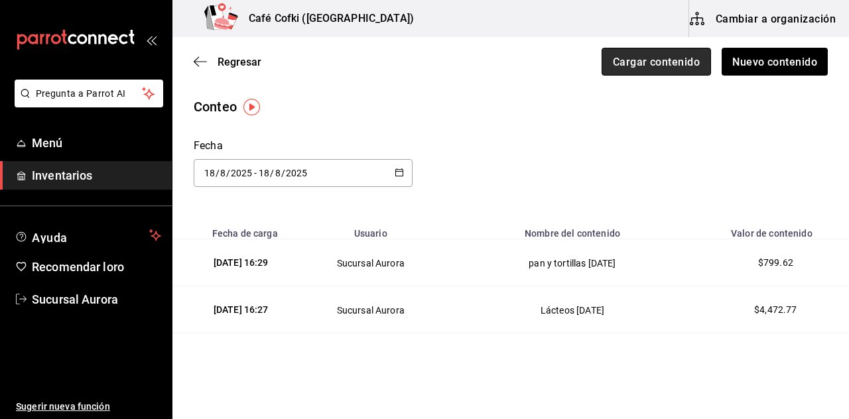
click at [657, 72] on button "Cargar contenido" at bounding box center [656, 62] width 109 height 28
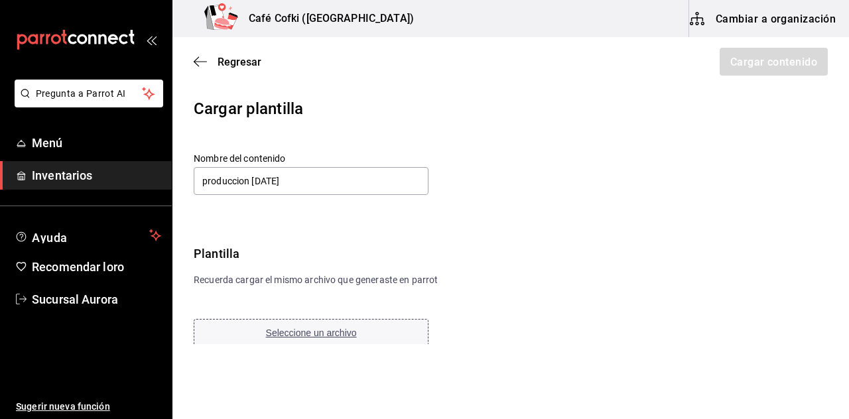
type input "produccion [DATE]"
click at [332, 332] on font "Seleccione un archivo" at bounding box center [311, 333] width 91 height 11
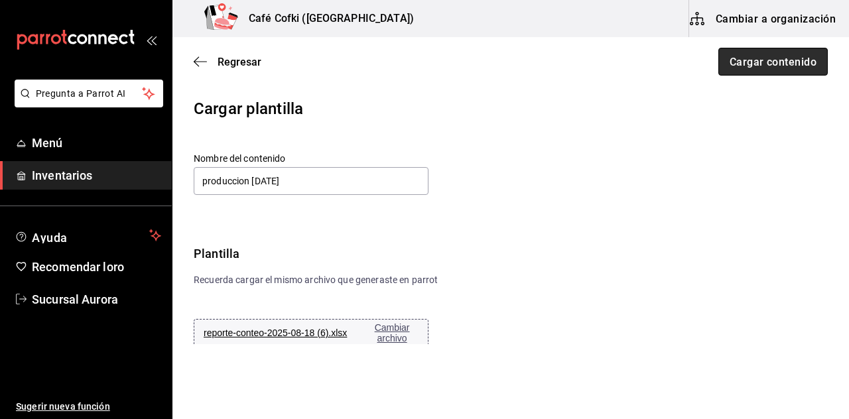
click at [767, 62] on font "Cargar contenido" at bounding box center [773, 61] width 87 height 13
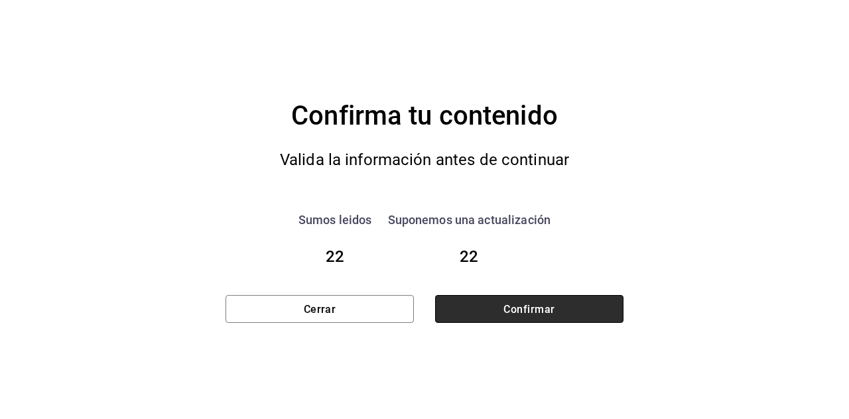
click at [588, 300] on button "Confirmar" at bounding box center [529, 309] width 188 height 28
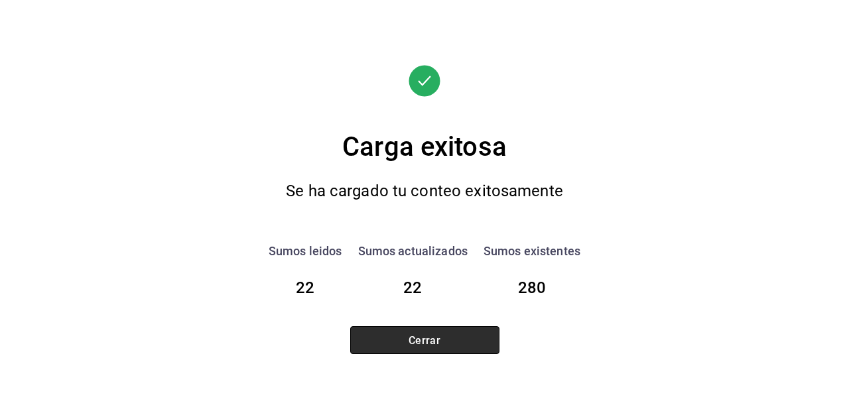
click at [457, 339] on button "Cerrar" at bounding box center [424, 340] width 149 height 28
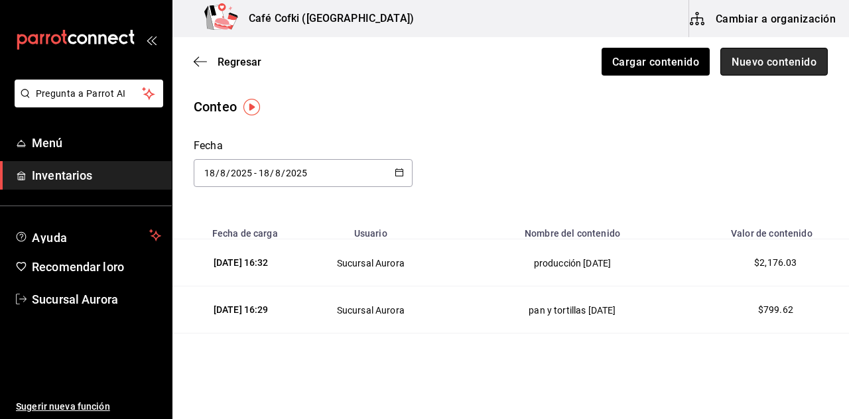
click at [771, 56] on font "Nuevo contenido" at bounding box center [774, 61] width 85 height 13
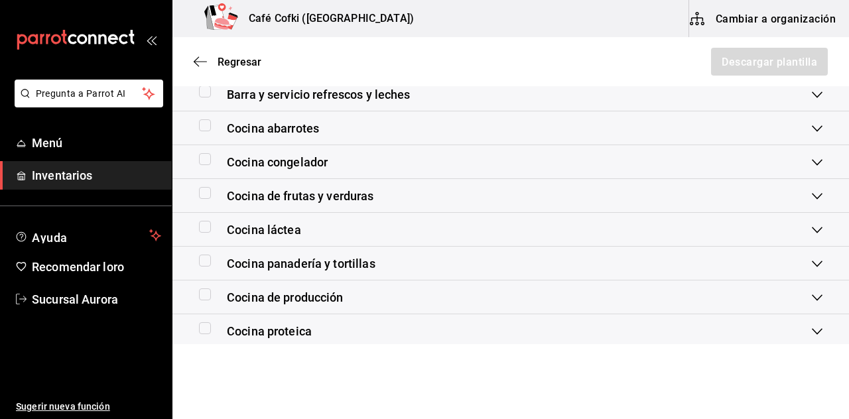
scroll to position [417, 0]
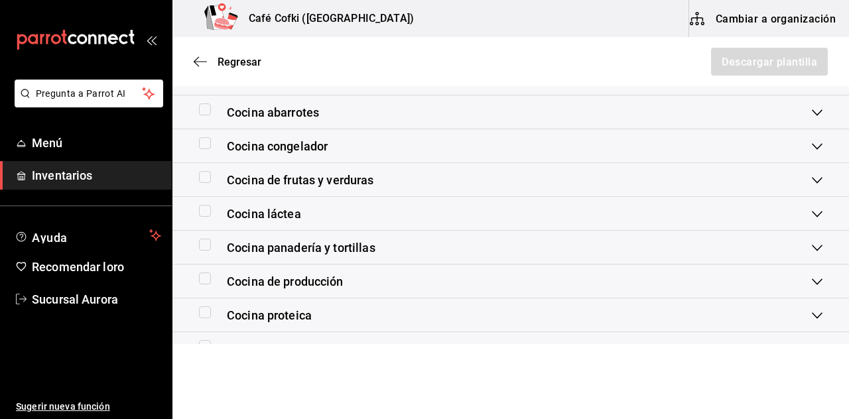
click at [207, 315] on input "checkbox" at bounding box center [205, 312] width 12 height 12
checkbox input "true"
click at [739, 60] on font "Descargar plantilla" at bounding box center [769, 61] width 96 height 13
click at [555, 308] on div "Cocina proteica" at bounding box center [505, 315] width 613 height 18
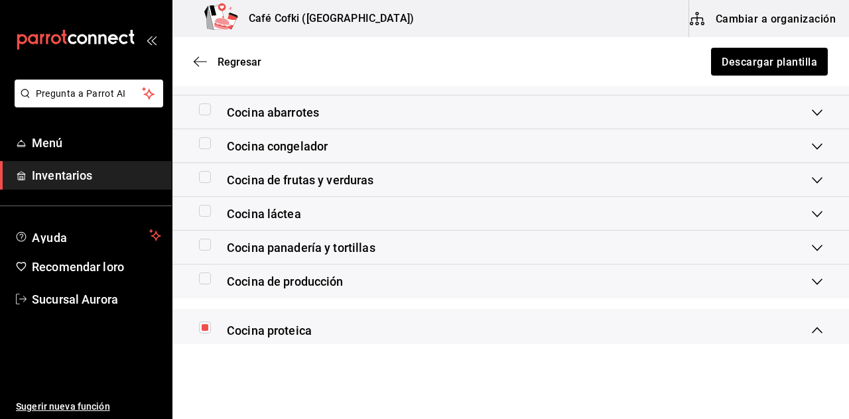
click at [518, 93] on div "Barra y servicio refrescos y leches" at bounding box center [510, 79] width 677 height 34
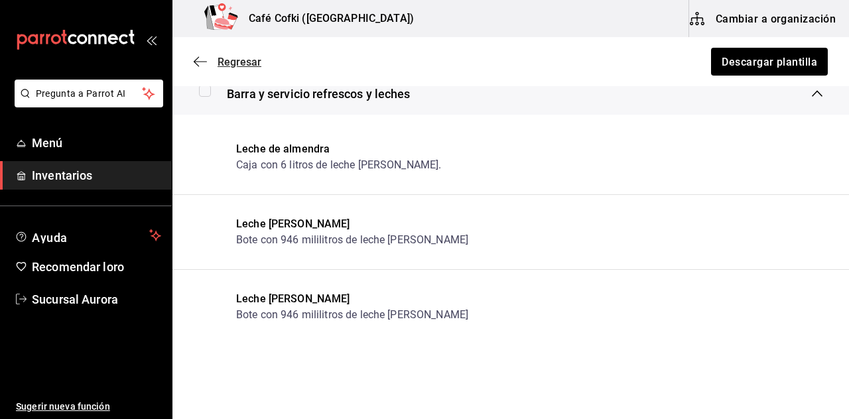
click at [228, 62] on font "Regresar" at bounding box center [240, 62] width 44 height 13
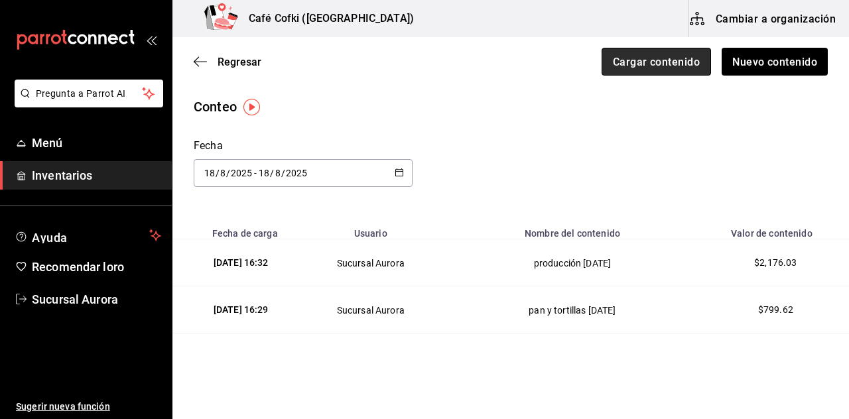
click at [641, 71] on button "Cargar contenido" at bounding box center [656, 62] width 109 height 28
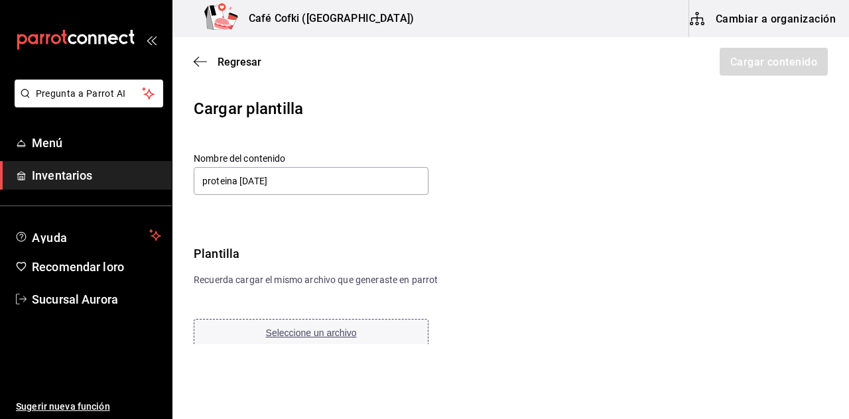
type input "proteina [DATE]"
click at [325, 332] on font "Seleccione un archivo" at bounding box center [311, 333] width 91 height 11
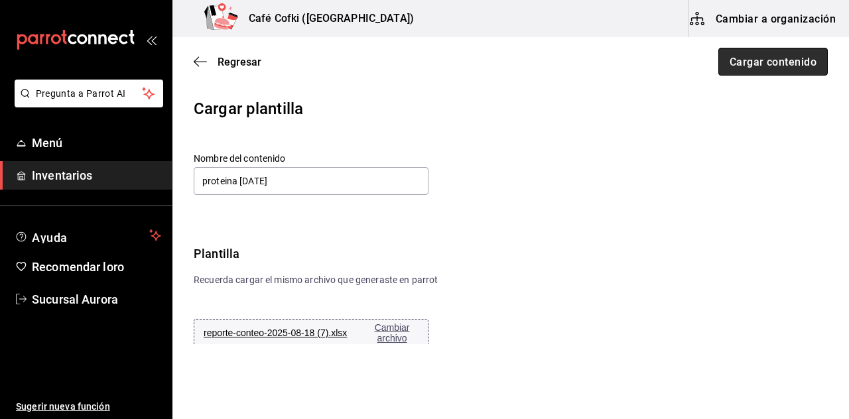
click at [759, 61] on font "Cargar contenido" at bounding box center [773, 61] width 87 height 13
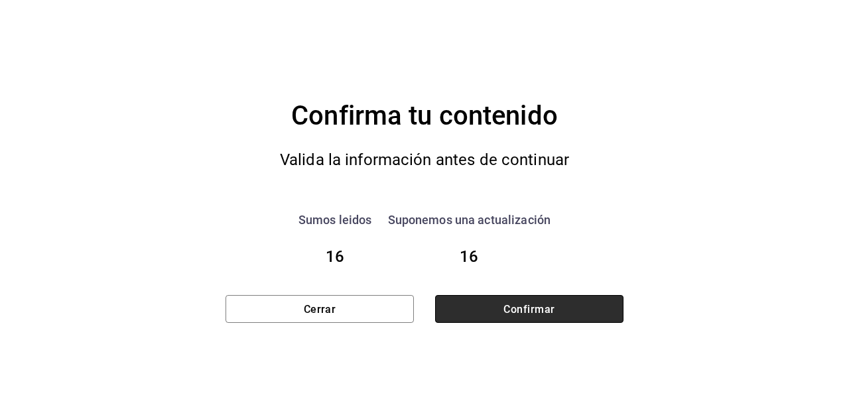
click at [511, 308] on font "Confirmar" at bounding box center [528, 308] width 51 height 13
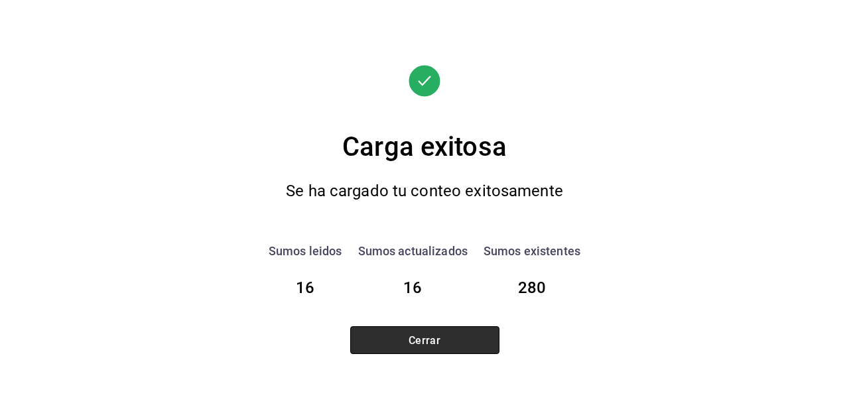
click at [396, 349] on button "Cerrar" at bounding box center [424, 340] width 149 height 28
